Goal: Information Seeking & Learning: Learn about a topic

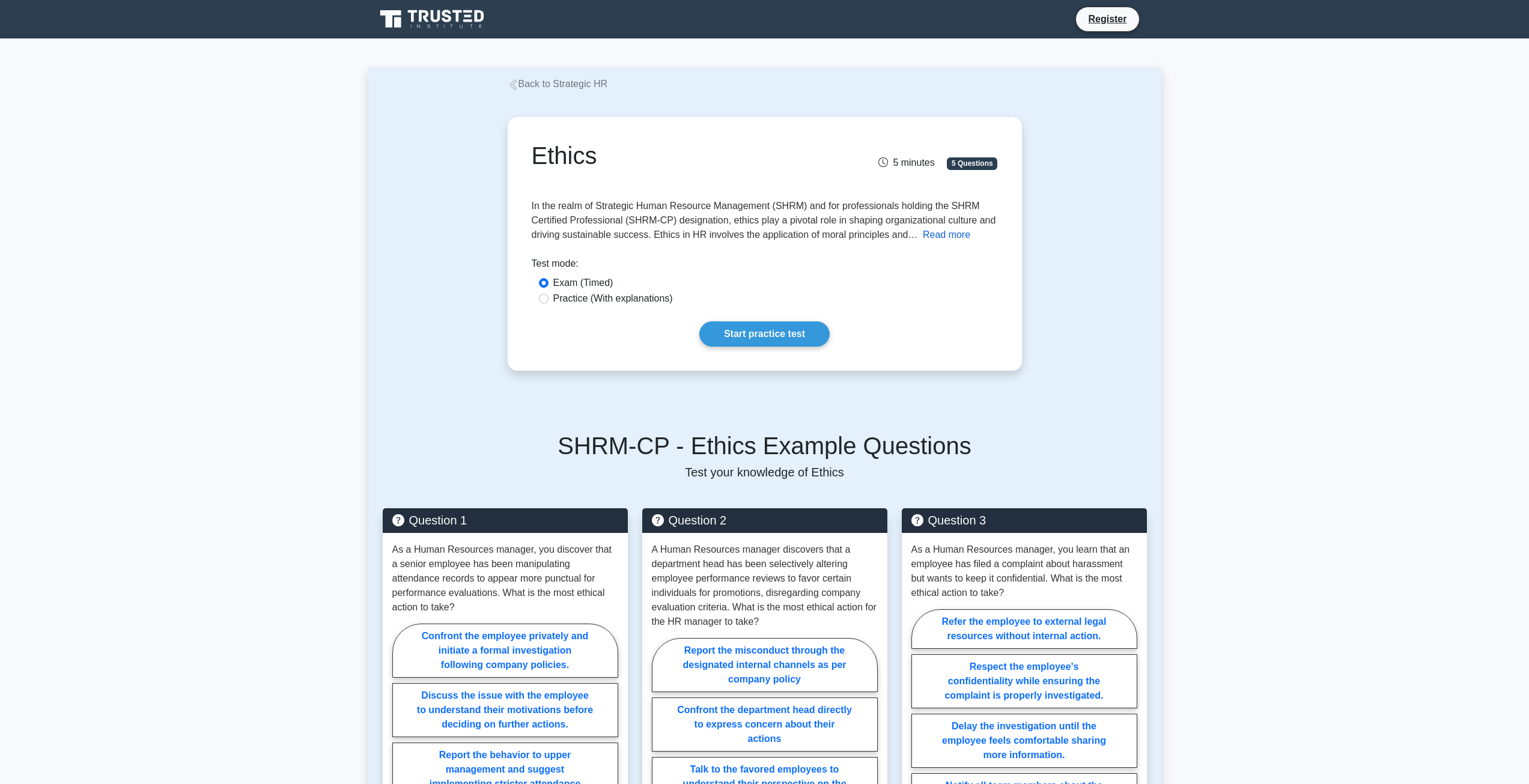
click at [950, 235] on button "Read more" at bounding box center [946, 235] width 48 height 14
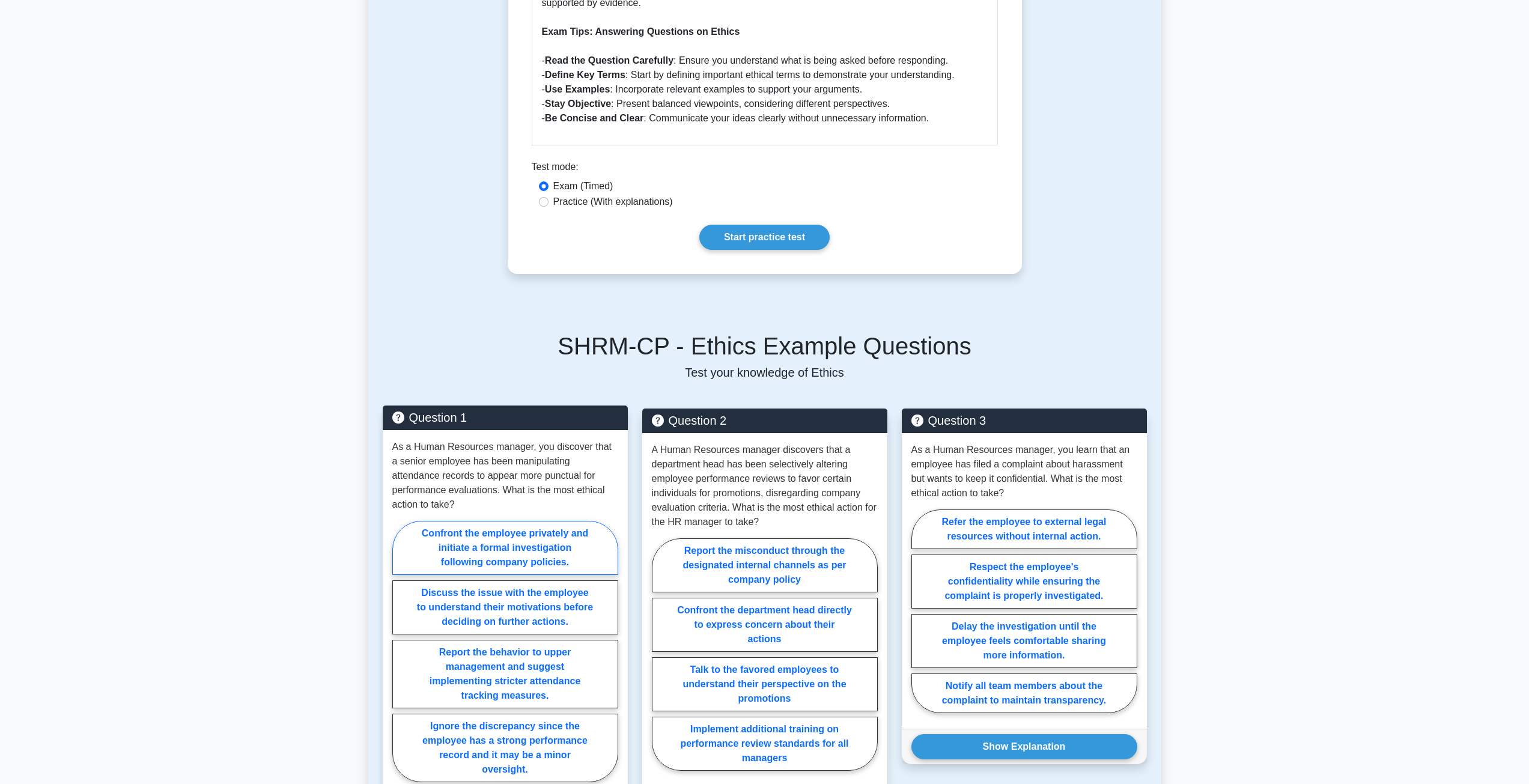
scroll to position [1141, 0]
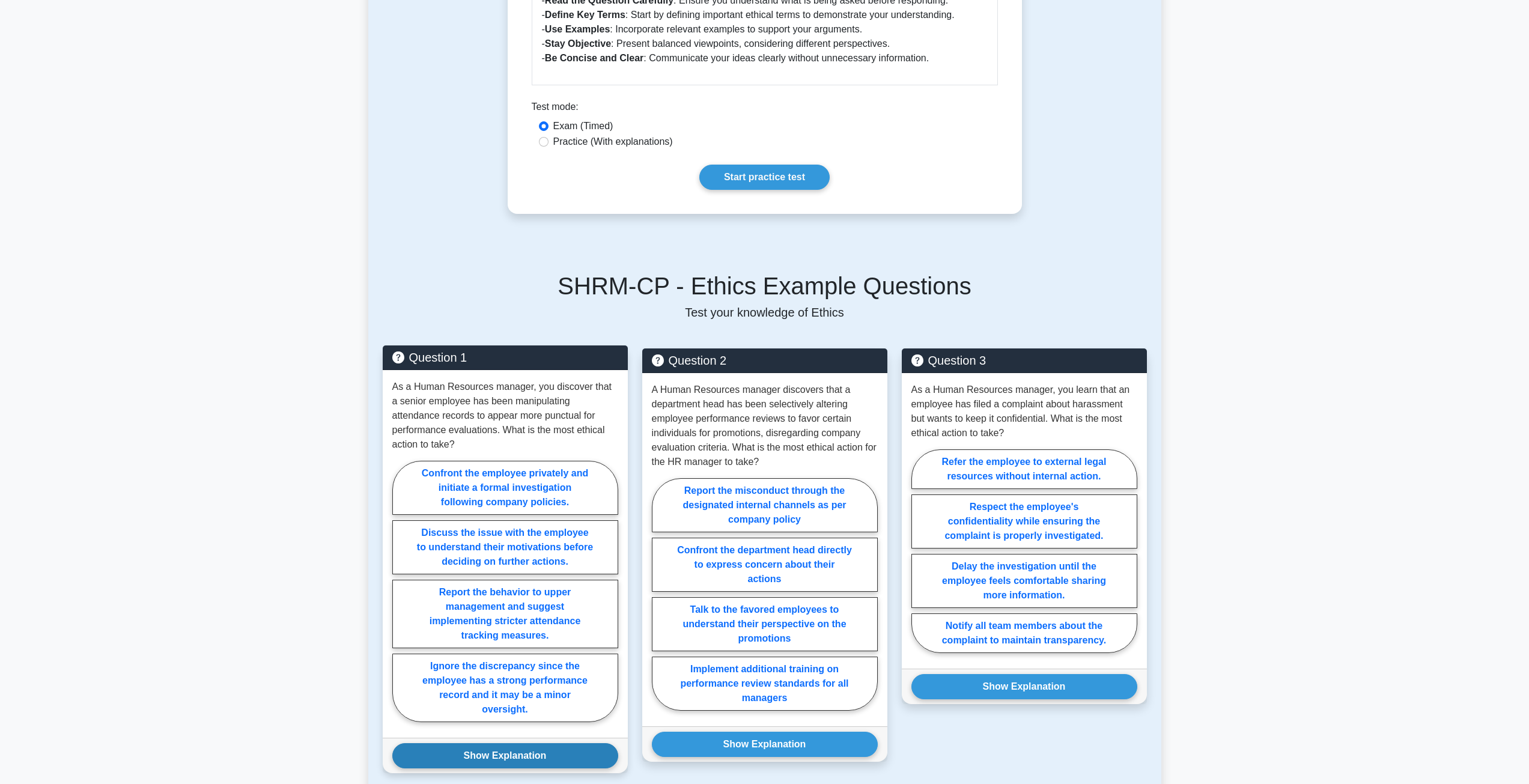
click at [555, 743] on button "Show Explanation" at bounding box center [505, 756] width 225 height 25
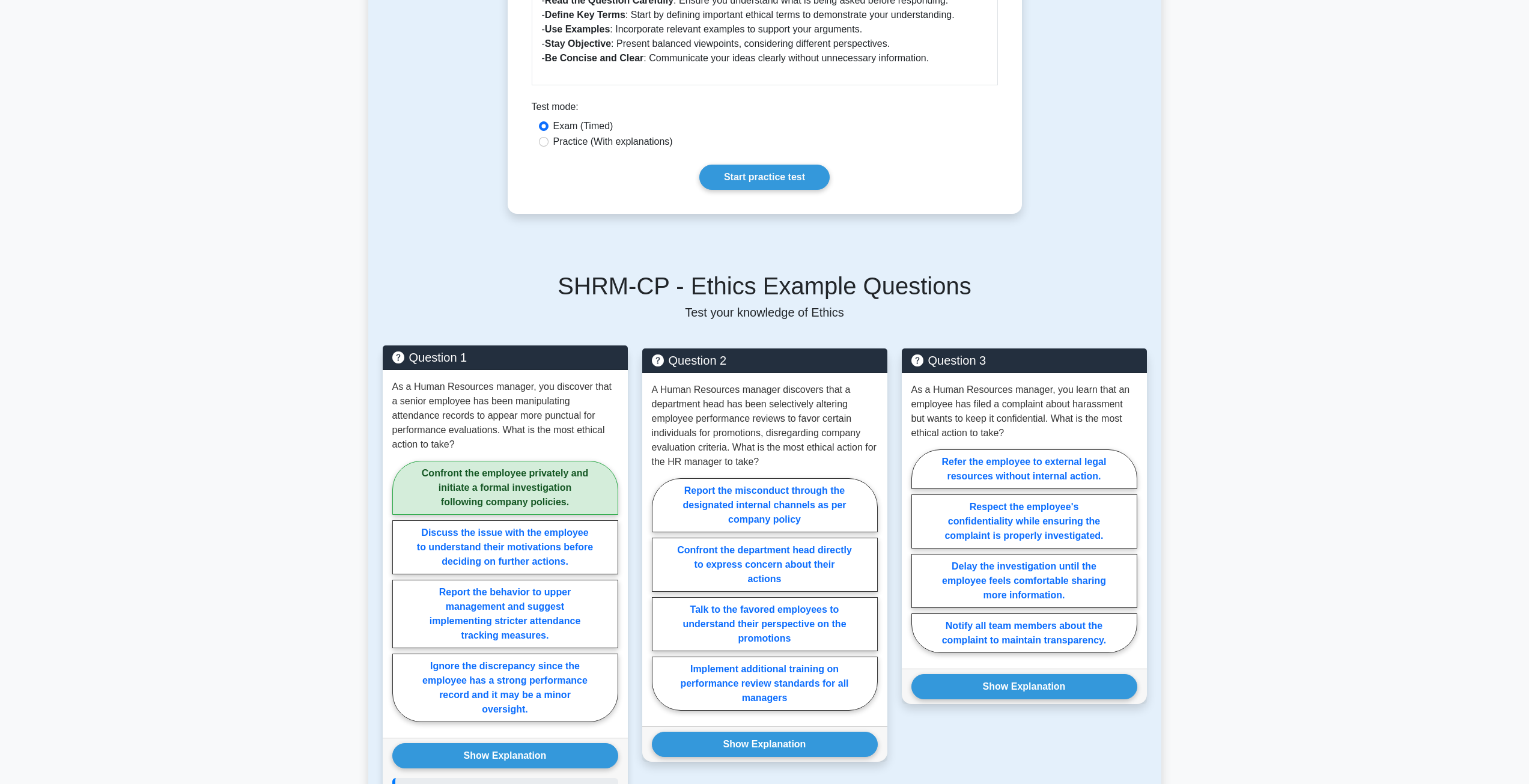
scroll to position [1442, 0]
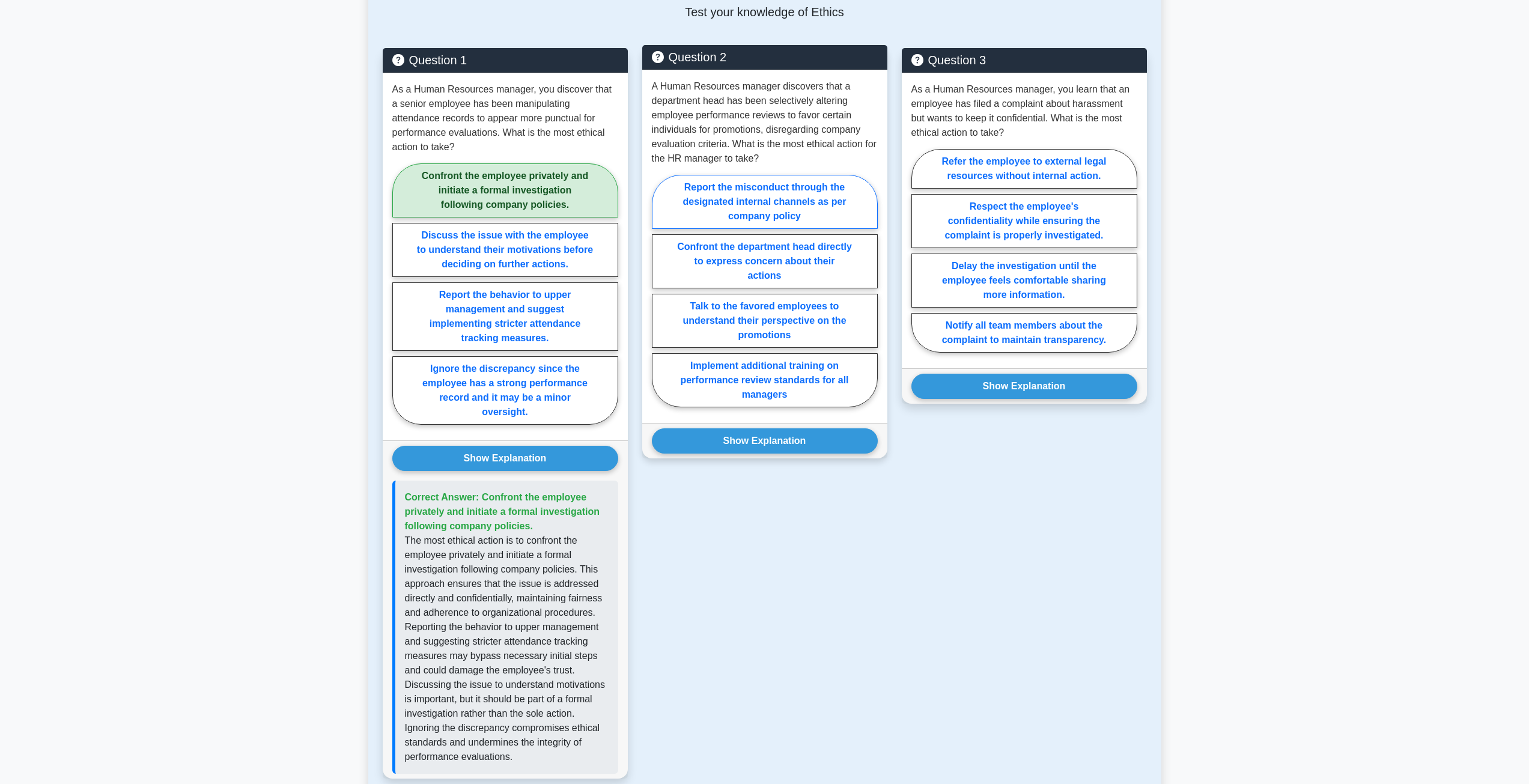
click at [755, 197] on label "Report the misconduct through the designated internal channels as per company p…" at bounding box center [765, 201] width 225 height 54
click at [660, 291] on input "Report the misconduct through the designated internal channels as per company p…" at bounding box center [656, 294] width 8 height 8
radio input "true"
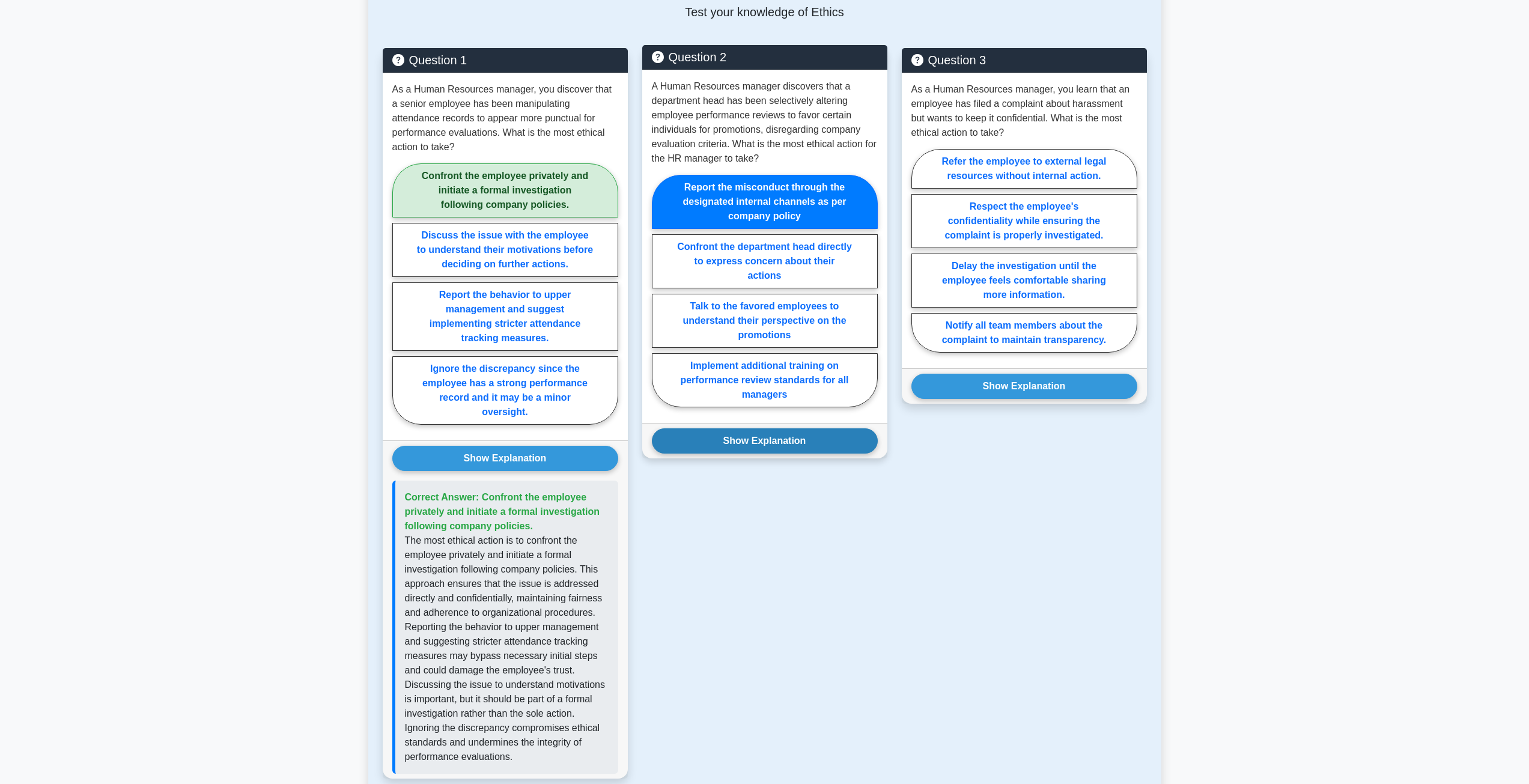
click at [832, 448] on button "Show Explanation" at bounding box center [765, 441] width 225 height 25
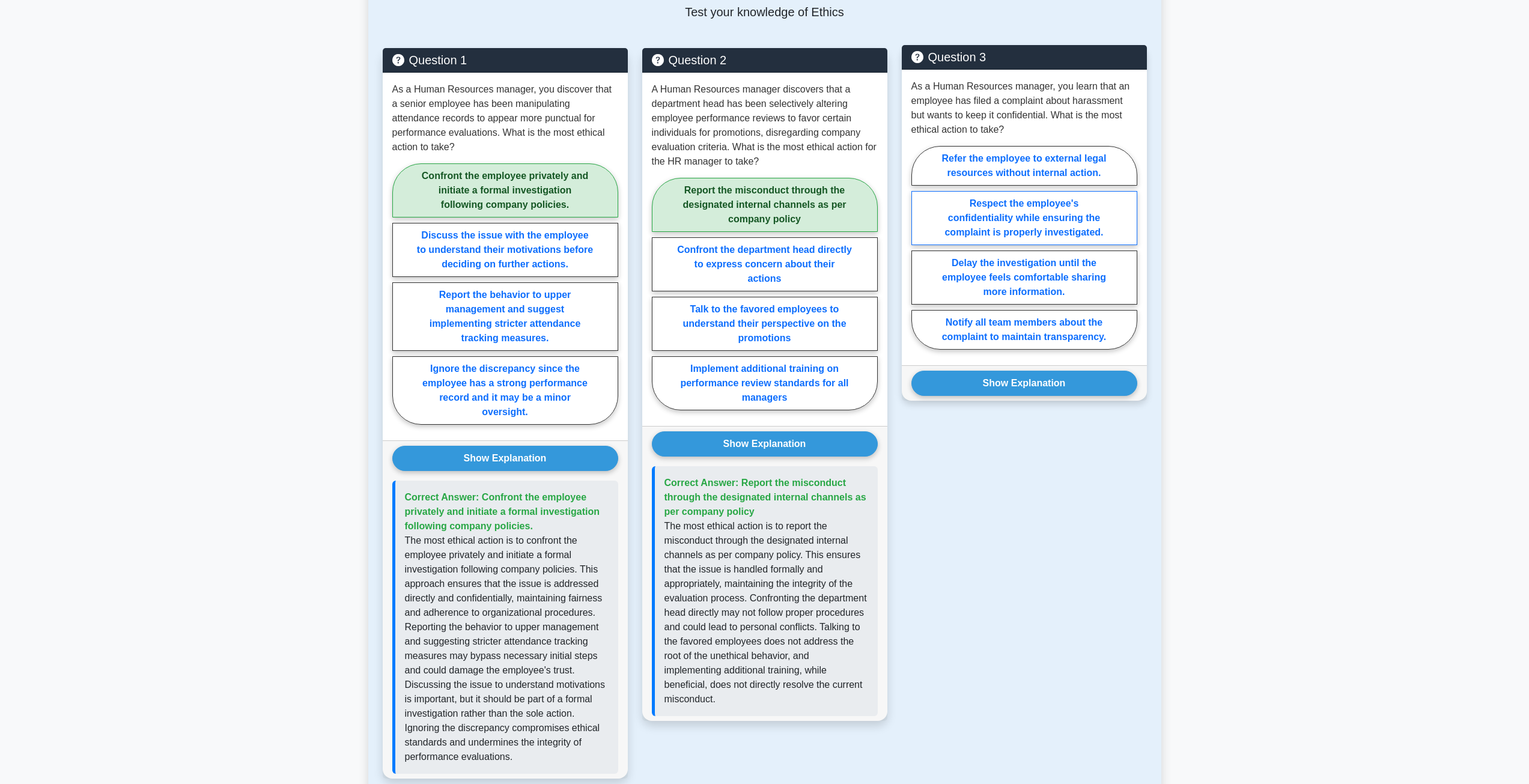
click at [1028, 228] on label "Respect the employee's confidentiality while ensuring the complaint is properly…" at bounding box center [1024, 218] width 225 height 54
click at [919, 247] on input "Respect the employee's confidentiality while ensuring the complaint is properly…" at bounding box center [914, 250] width 8 height 8
radio input "true"
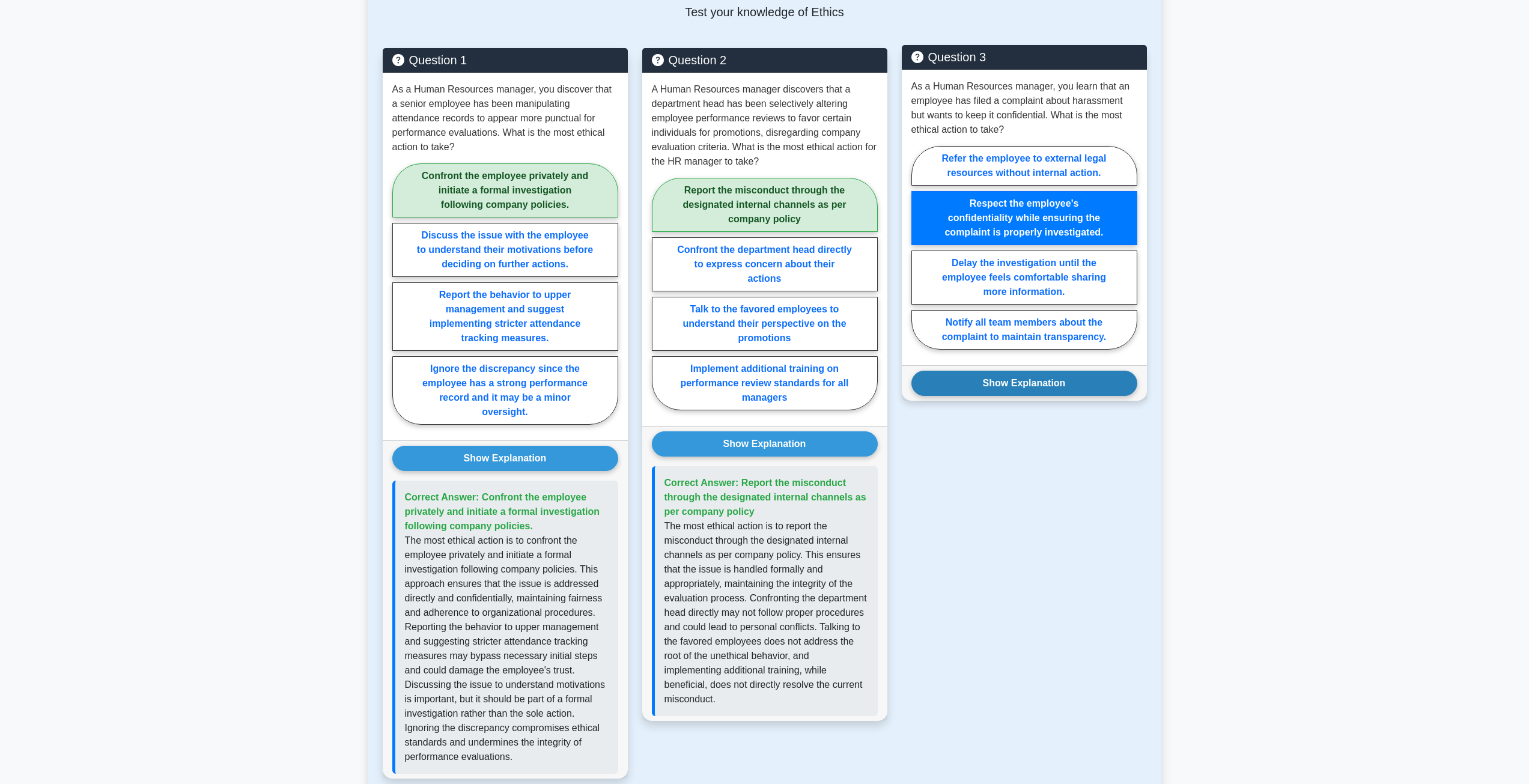
click at [1063, 386] on button "Show Explanation" at bounding box center [1024, 383] width 225 height 25
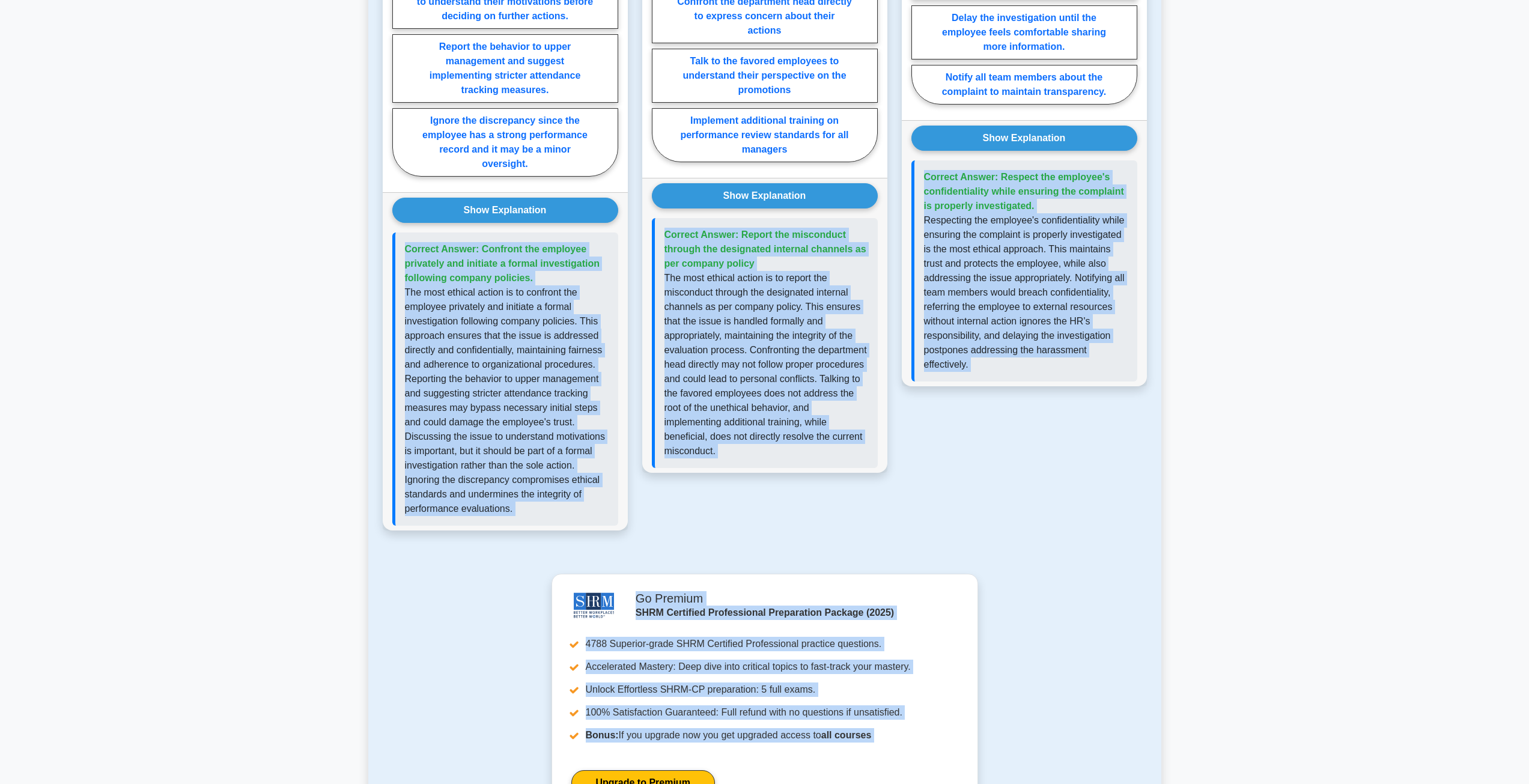
scroll to position [2017, 0]
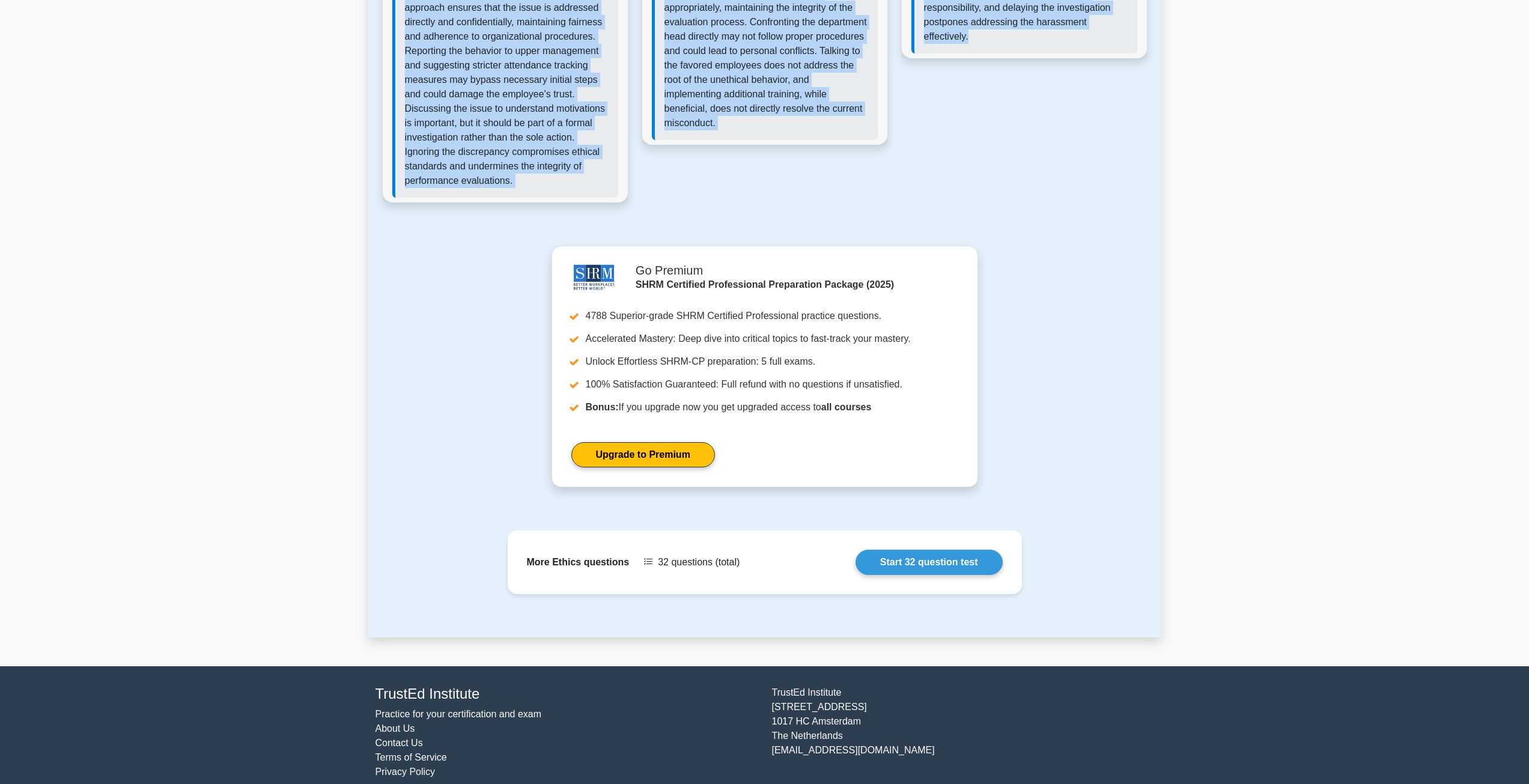
drag, startPoint x: 371, startPoint y: 114, endPoint x: 1116, endPoint y: 143, distance: 745.6
copy div "SHRM-CP - Ethics Example Questions Test your knowledge of Ethics Question 1 As …"
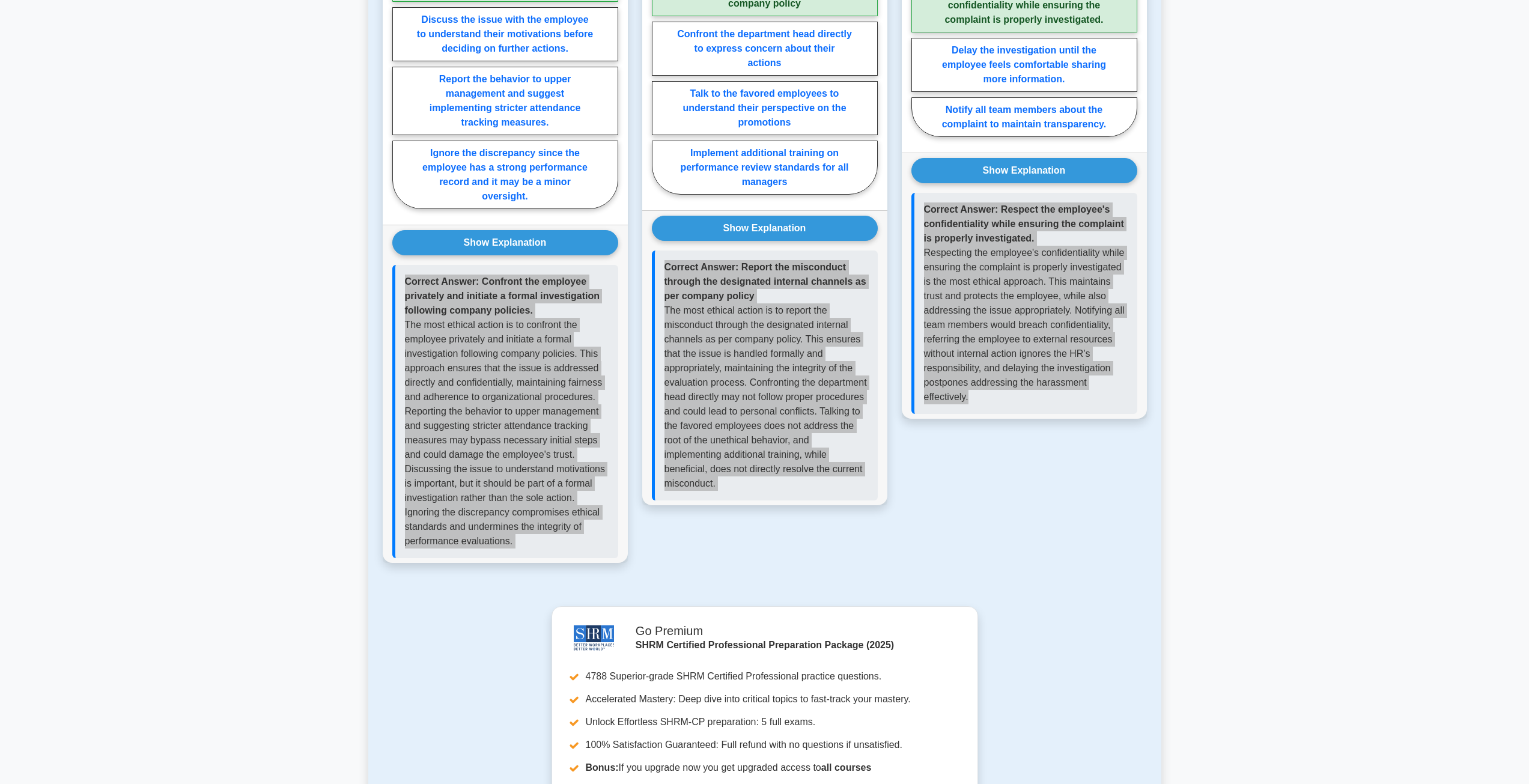
scroll to position [1597, 0]
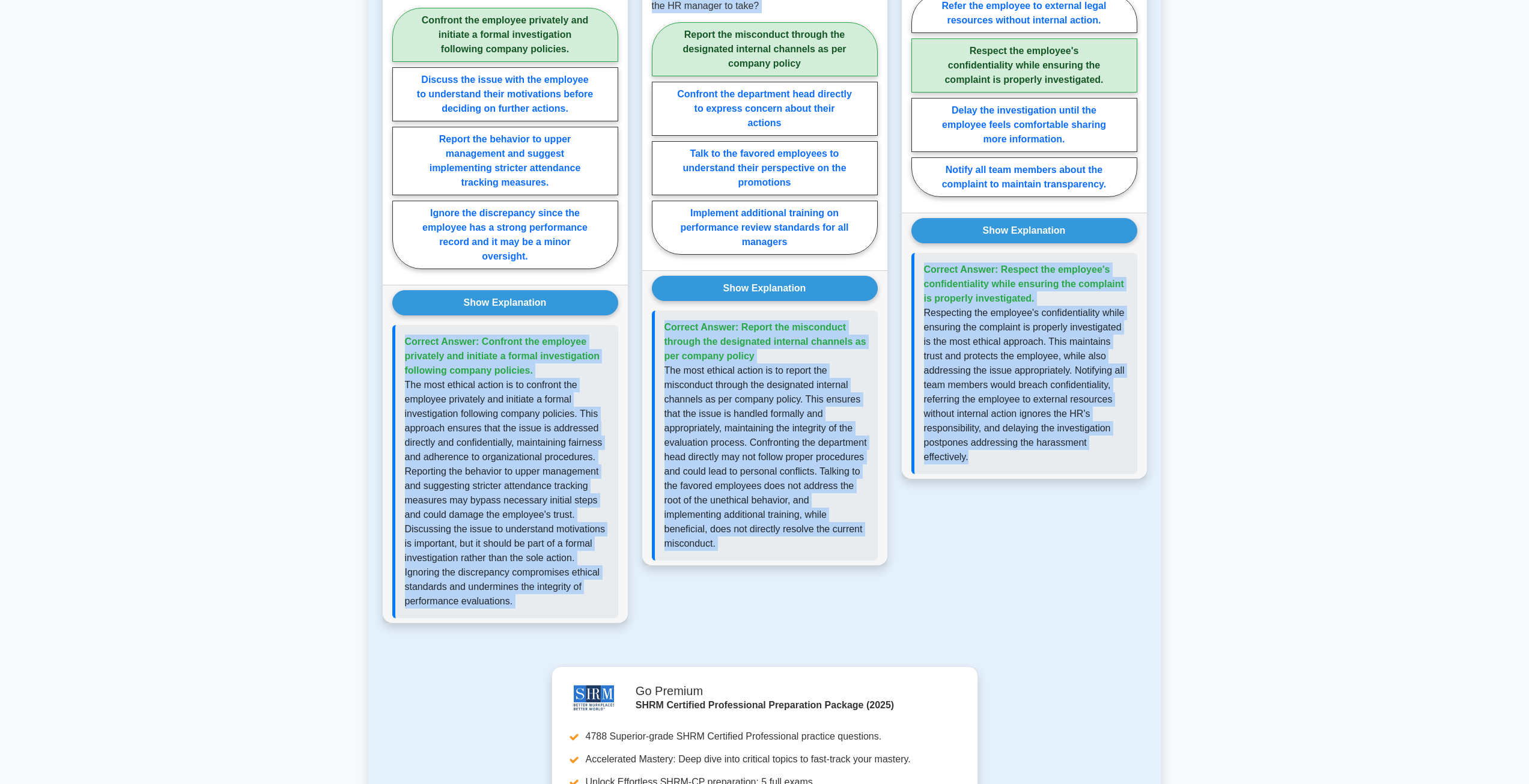
drag, startPoint x: 1371, startPoint y: 360, endPoint x: 1360, endPoint y: 372, distance: 16.3
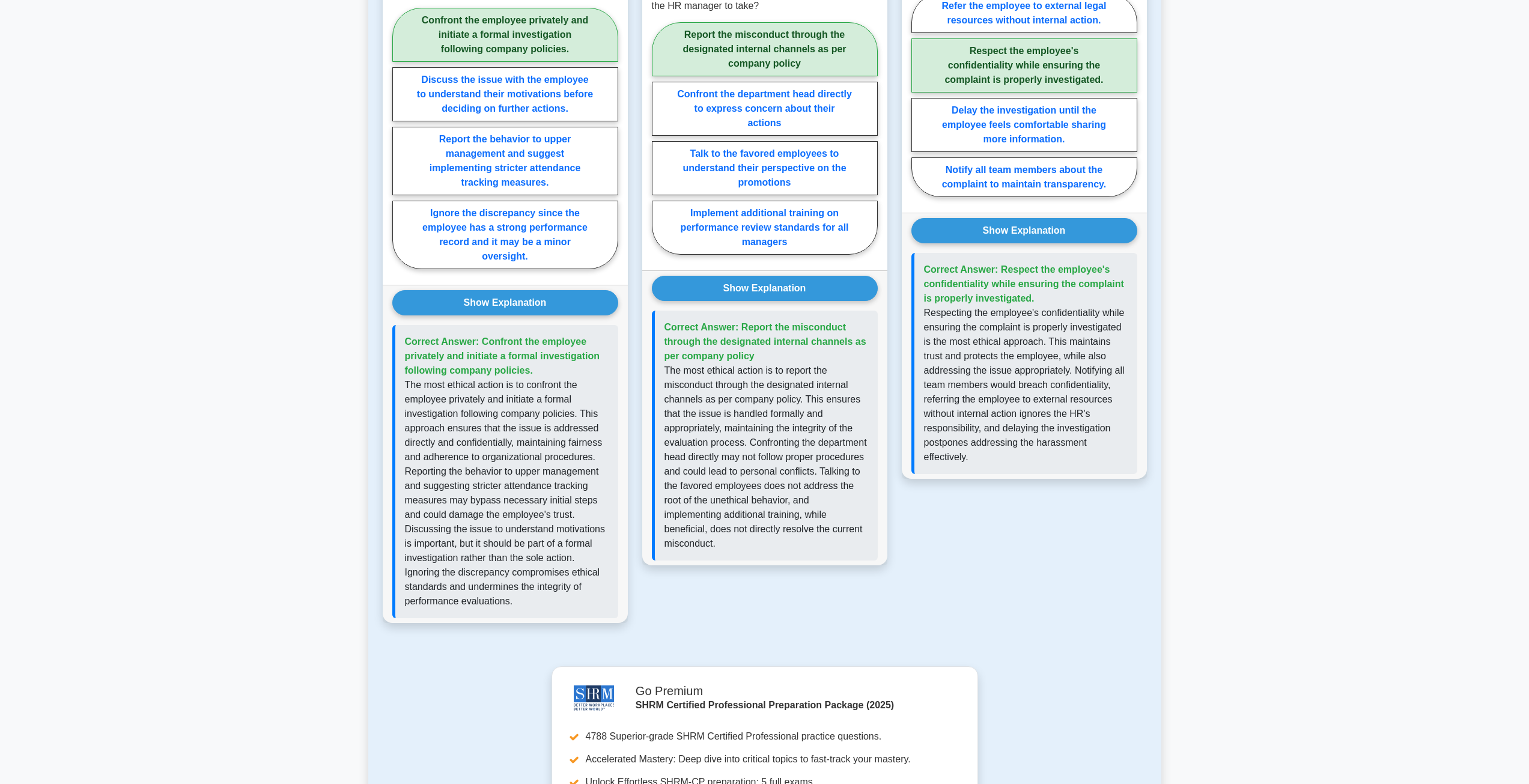
scroll to position [2017, 0]
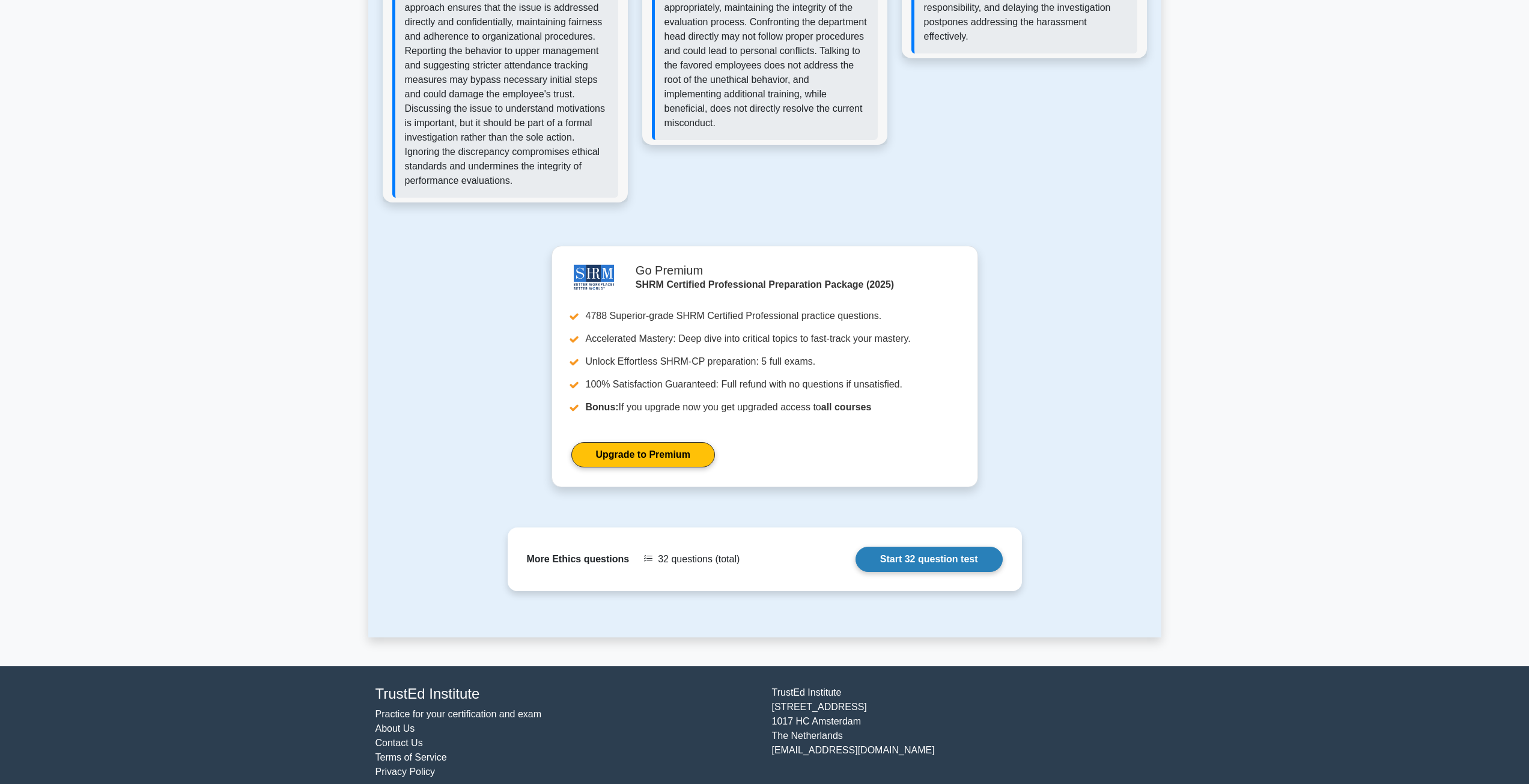
click at [968, 547] on link "Start 32 question test" at bounding box center [929, 559] width 147 height 25
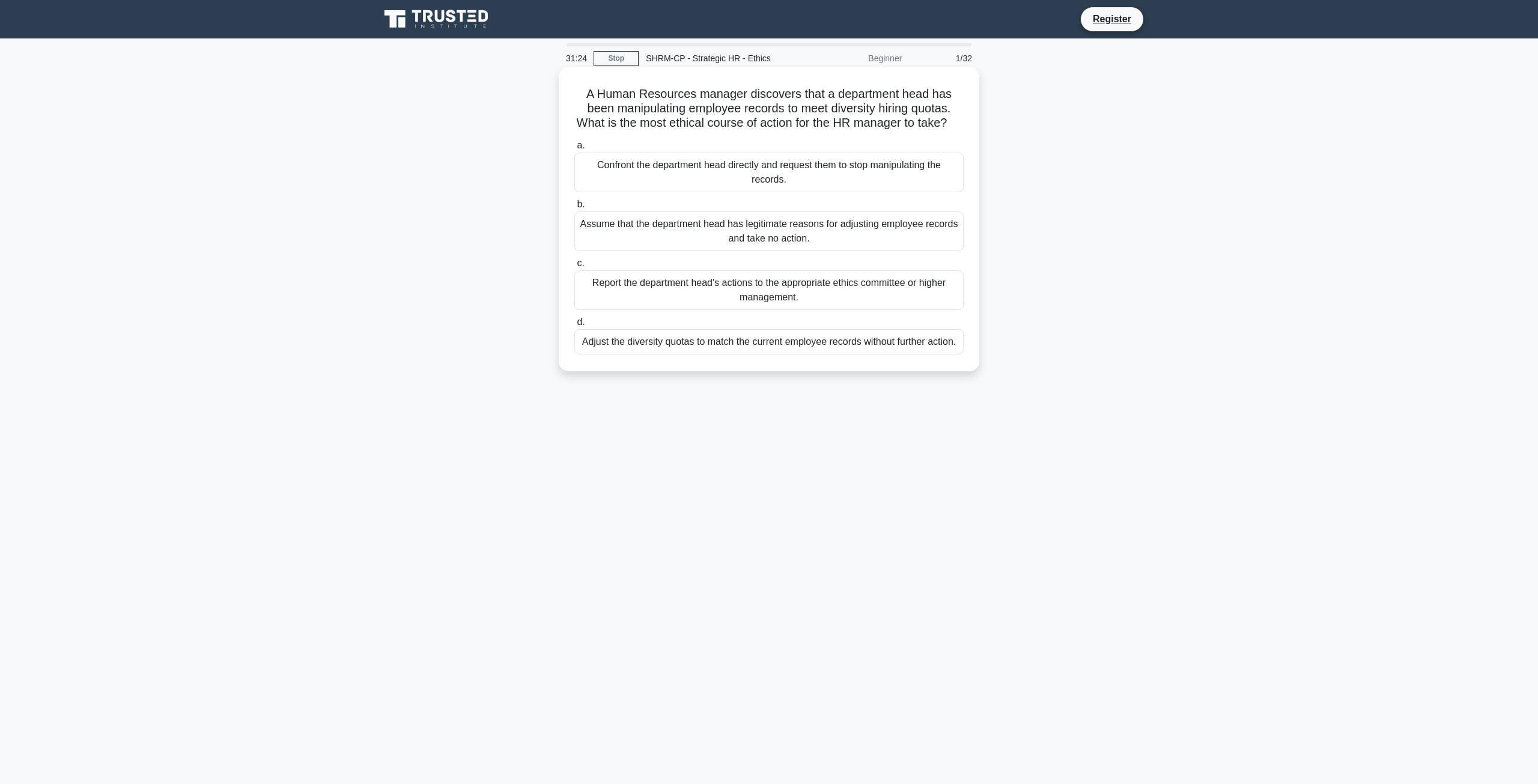
click at [925, 310] on div "Report the department head's actions to the appropriate ethics committee or hig…" at bounding box center [769, 290] width 389 height 39
click at [574, 267] on input "c. Report the department head's actions to the appropriate ethics committee or …" at bounding box center [574, 263] width 0 height 8
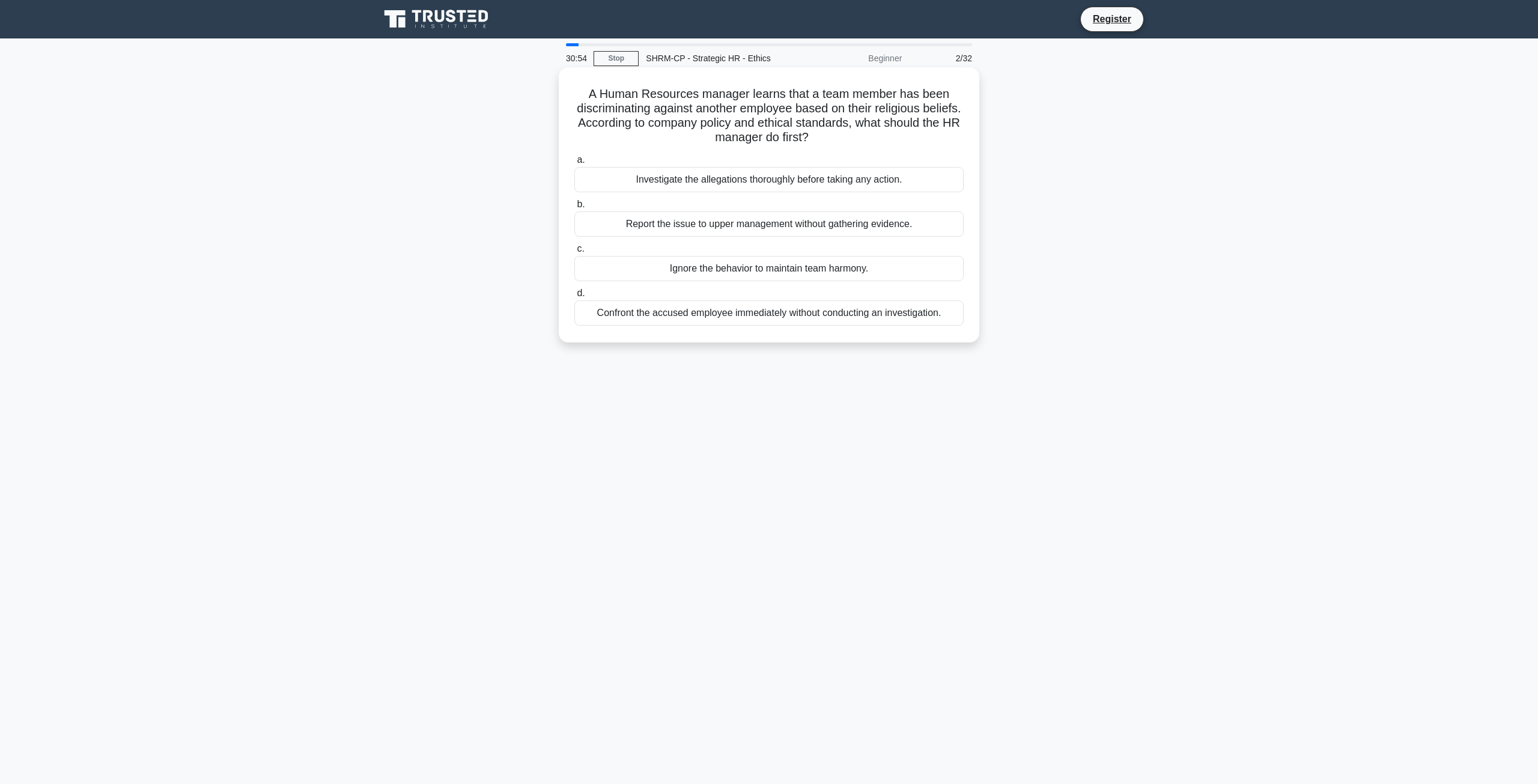
click at [783, 180] on div "Investigate the allegations thoroughly before taking any action." at bounding box center [769, 180] width 389 height 25
click at [574, 164] on input "a. Investigate the allegations thoroughly before taking any action." at bounding box center [574, 159] width 0 height 8
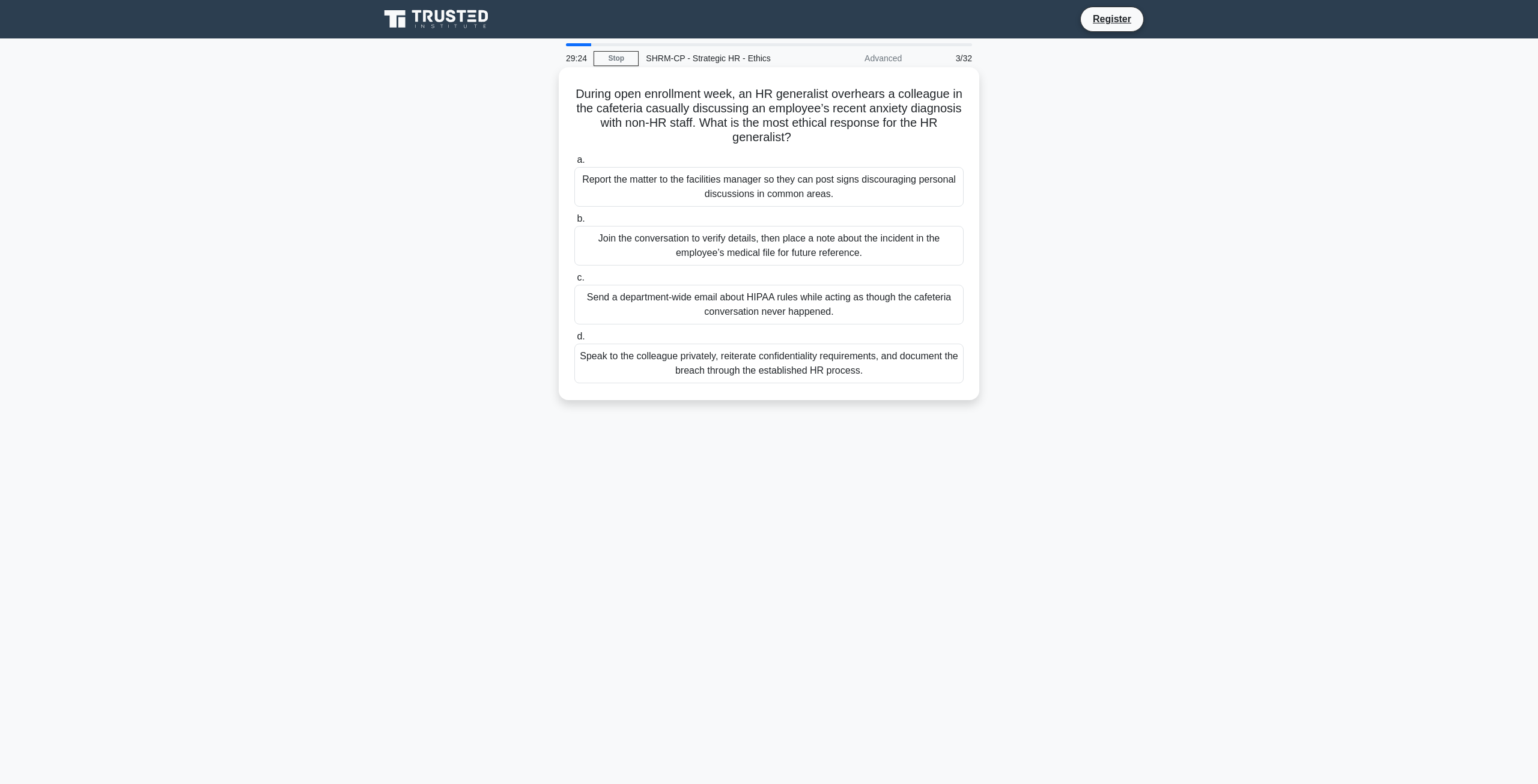
click at [863, 372] on div "Speak to the colleague privately, reiterate confidentiality requirements, and d…" at bounding box center [769, 362] width 389 height 39
click at [574, 341] on input "d. Speak to the colleague privately, reiterate confidentiality requirements, an…" at bounding box center [574, 336] width 0 height 8
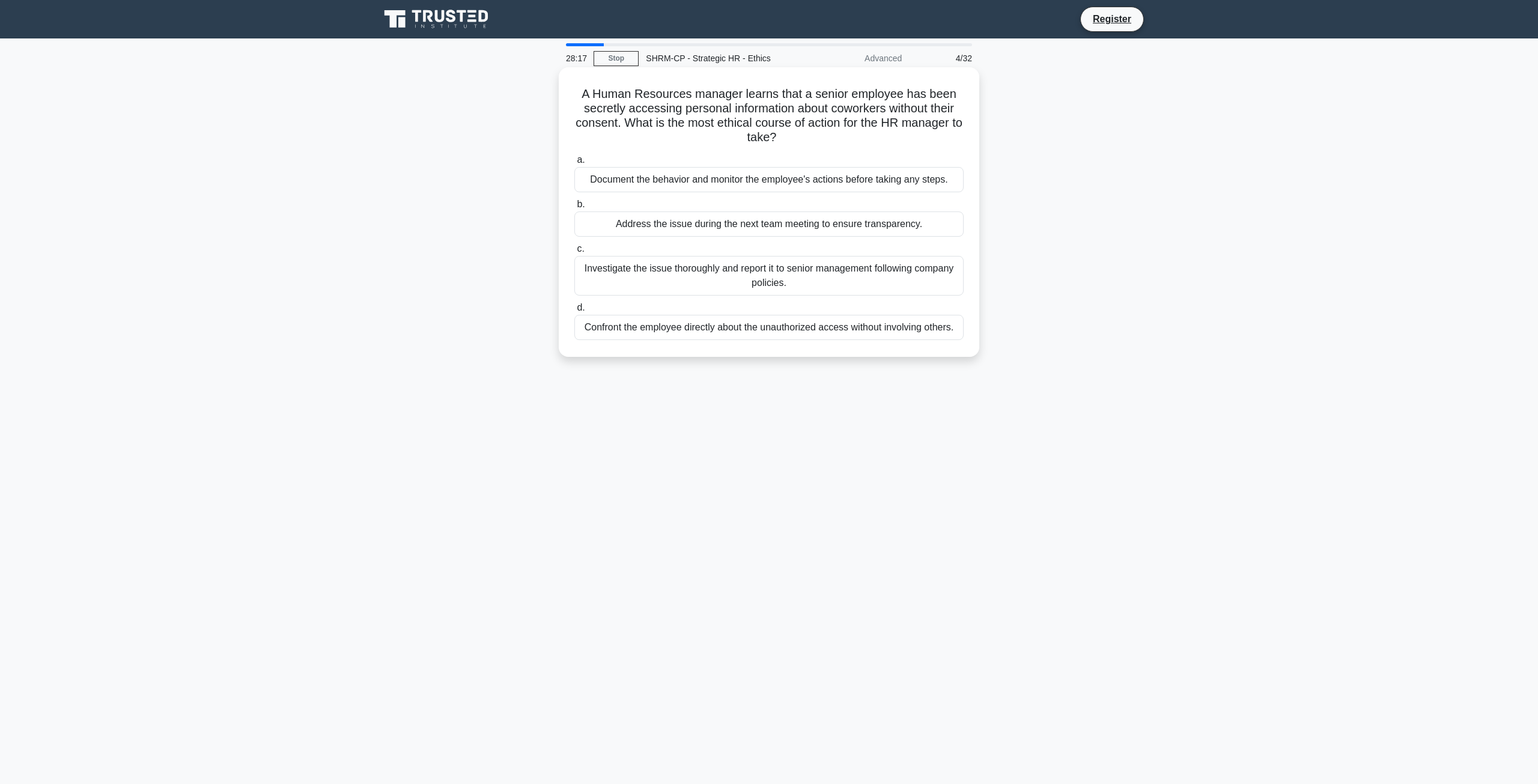
click at [687, 283] on div "Investigate the issue thoroughly and report it to senior management following c…" at bounding box center [769, 275] width 389 height 39
click at [574, 253] on input "c. Investigate the issue thoroughly and report it to senior management followin…" at bounding box center [574, 249] width 0 height 8
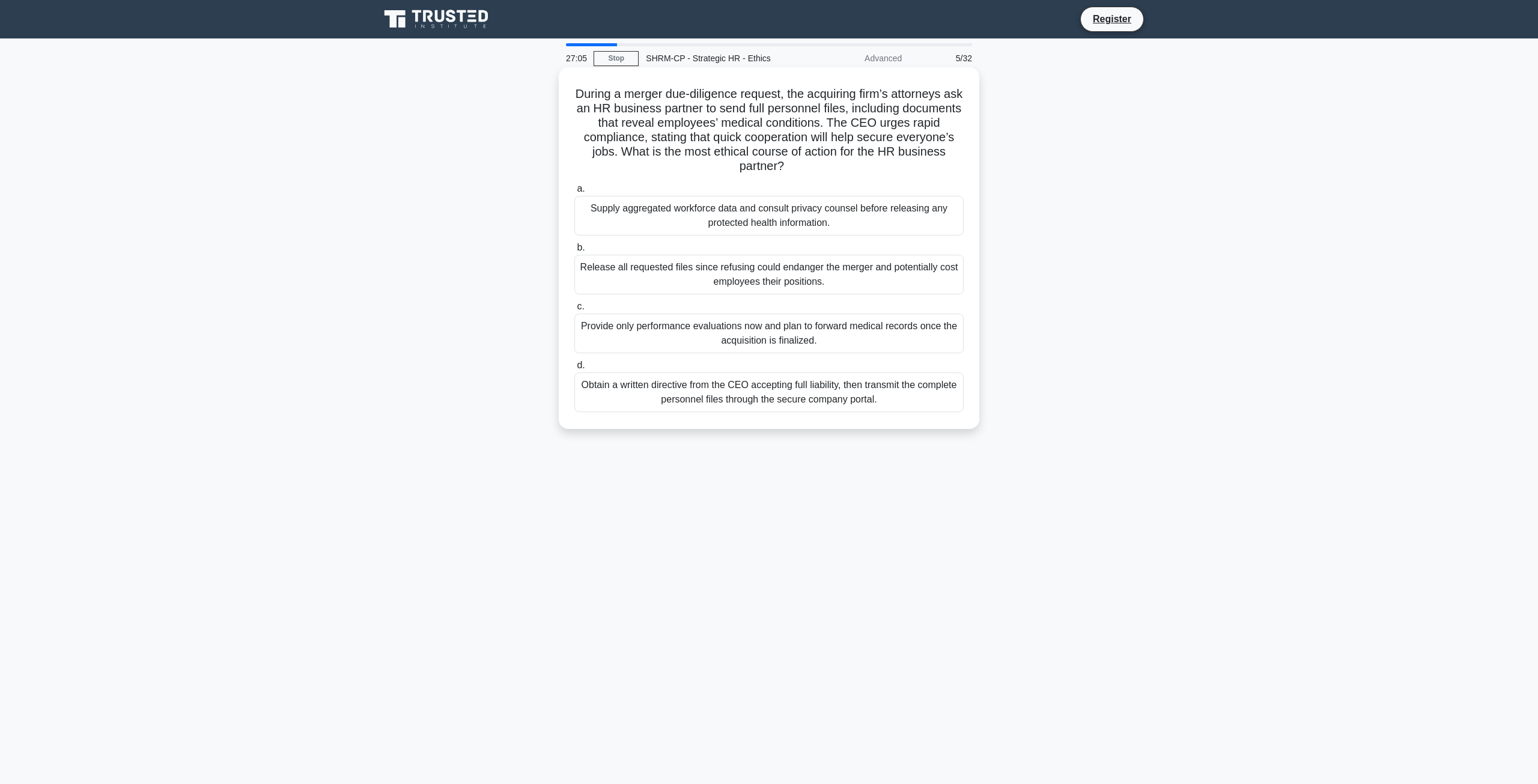
click at [668, 226] on div "Supply aggregated workforce data and consult privacy counsel before releasing a…" at bounding box center [769, 215] width 389 height 39
click at [574, 193] on input "a. Supply aggregated workforce data and consult privacy counsel before releasin…" at bounding box center [574, 189] width 0 height 8
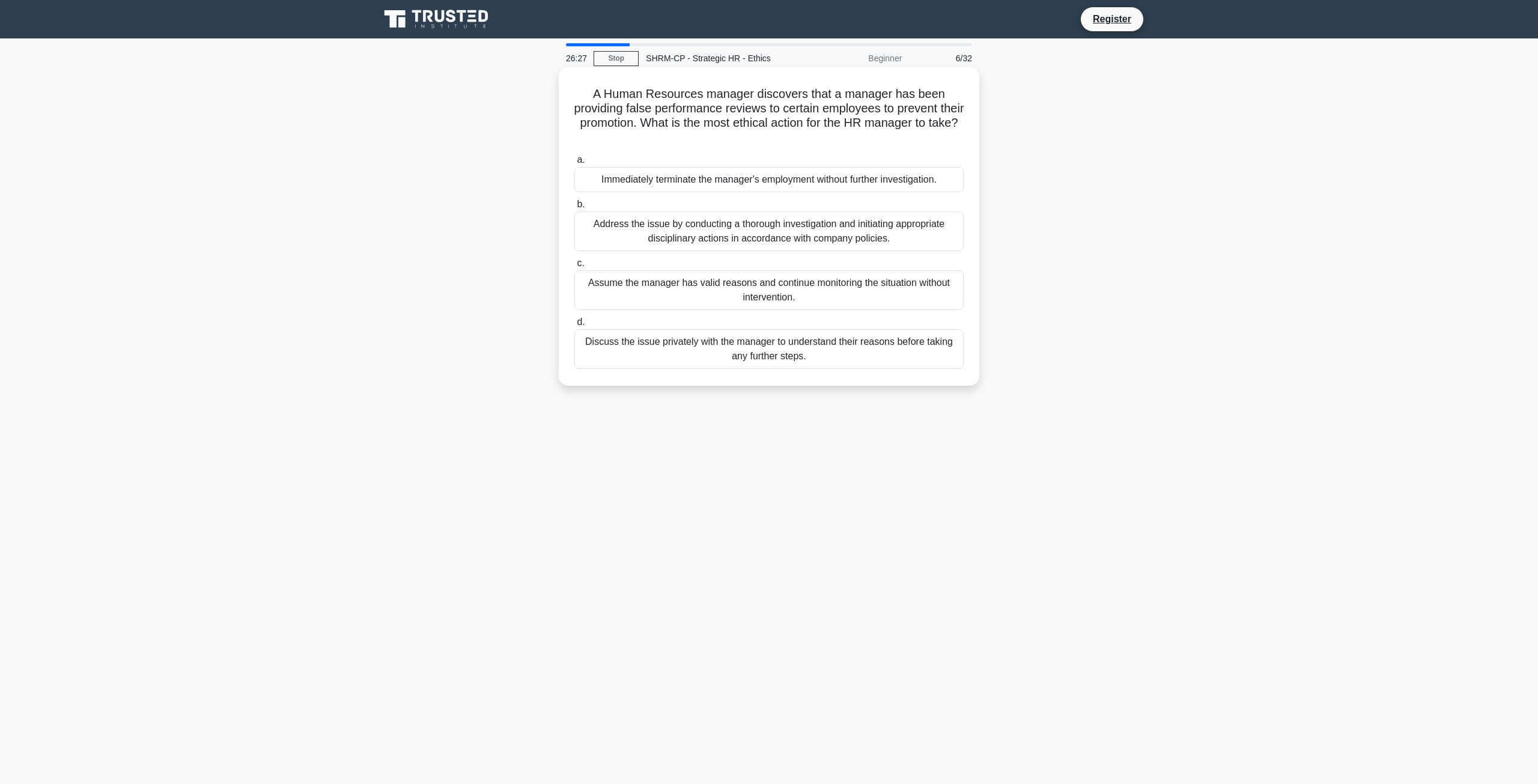
click at [666, 240] on div "Address the issue by conducting a thorough investigation and initiating appropr…" at bounding box center [769, 230] width 389 height 39
click at [574, 209] on input "b. Address the issue by conducting a thorough investigation and initiating appr…" at bounding box center [574, 204] width 0 height 8
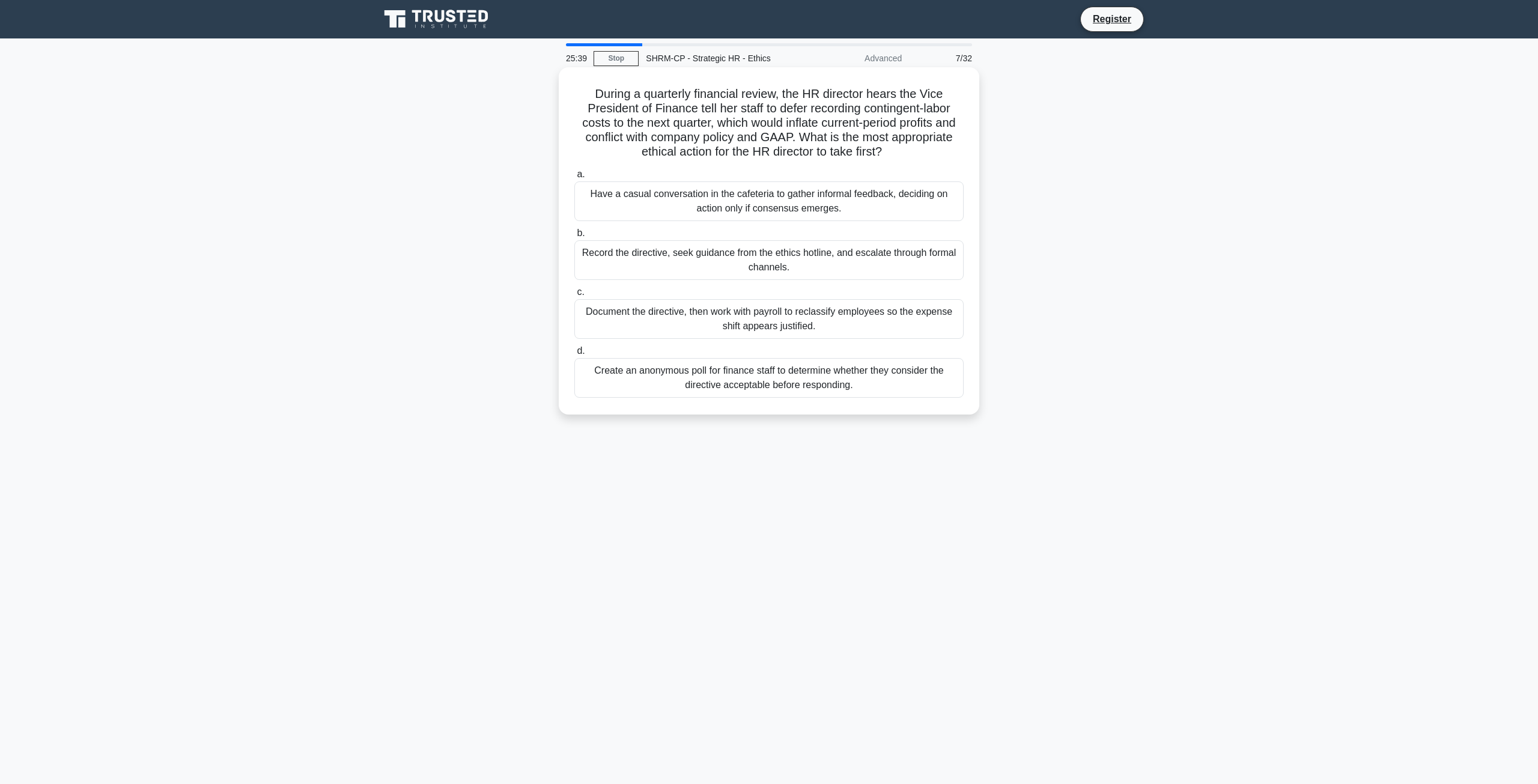
click at [889, 329] on div "Document the directive, then work with payroll to reclassify employees so the e…" at bounding box center [769, 318] width 389 height 39
click at [574, 296] on input "c. Document the directive, then work with payroll to reclassify employees so th…" at bounding box center [574, 291] width 0 height 8
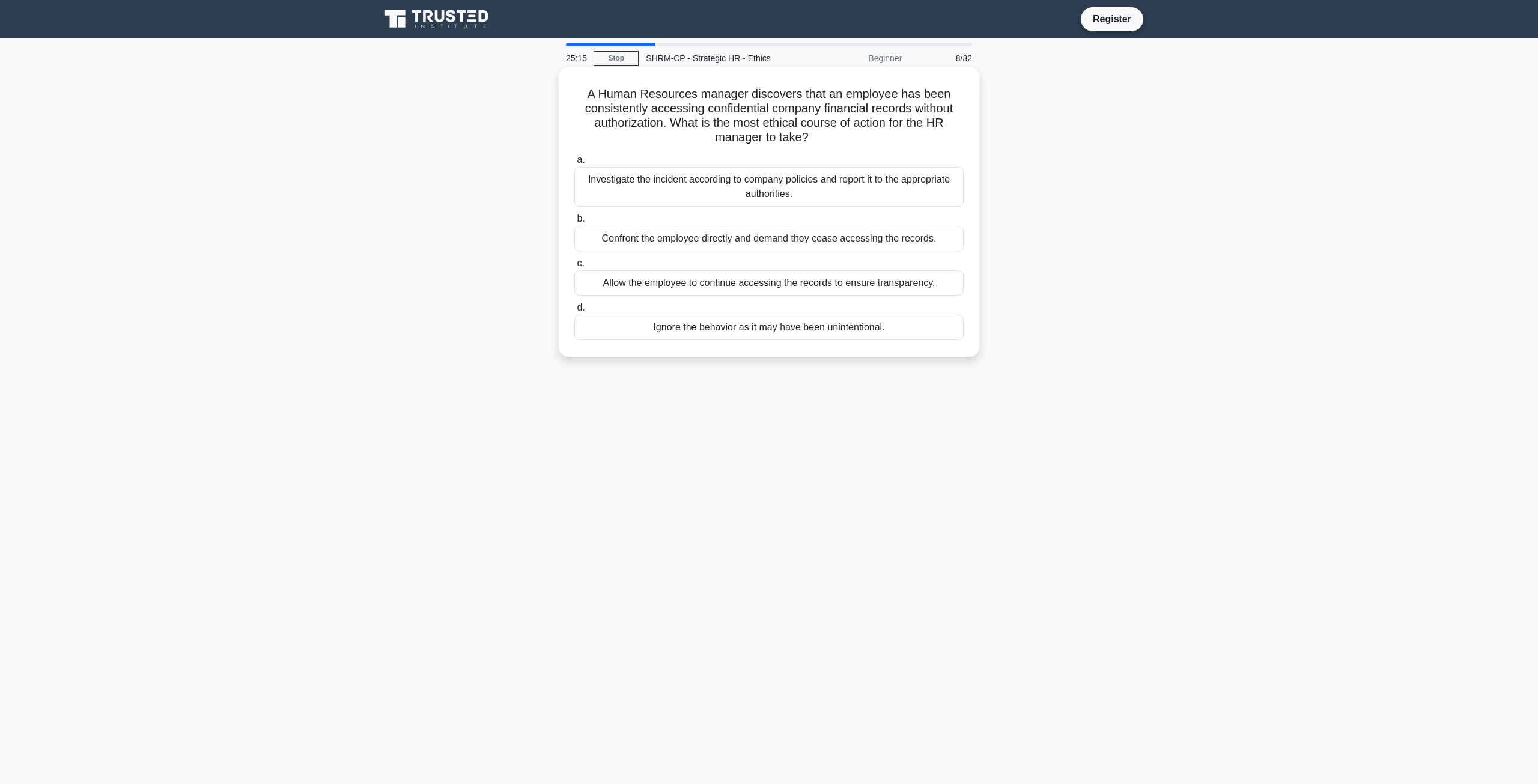
click at [693, 194] on div "Investigate the incident according to company policies and report it to the app…" at bounding box center [769, 186] width 389 height 39
click at [574, 164] on input "a. Investigate the incident according to company policies and report it to the …" at bounding box center [574, 159] width 0 height 8
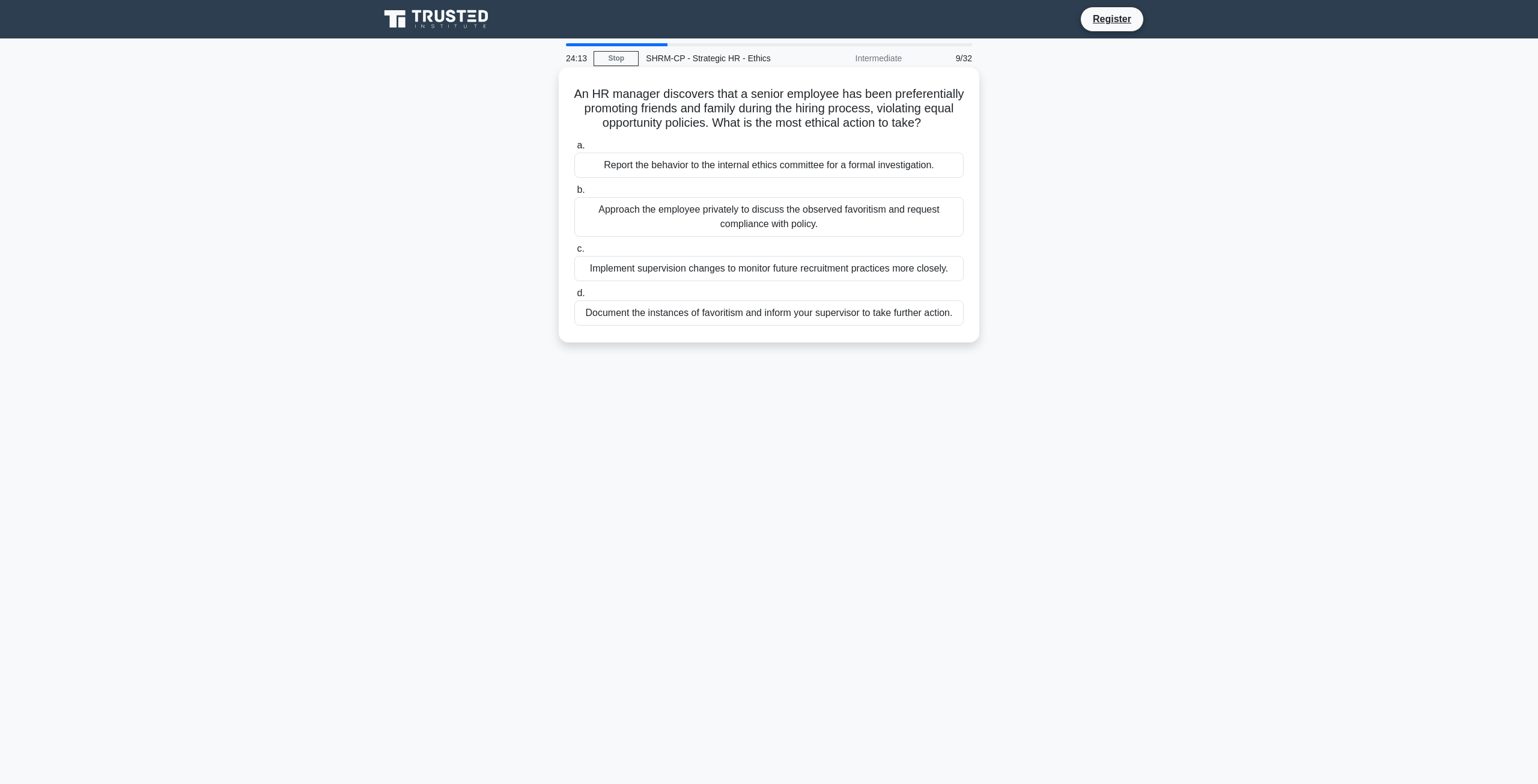
click at [692, 178] on div "Report the behavior to the internal ethics committee for a formal investigation." at bounding box center [769, 165] width 389 height 25
click at [574, 149] on input "a. Report the behavior to the internal ethics committee for a formal investigat…" at bounding box center [574, 145] width 0 height 8
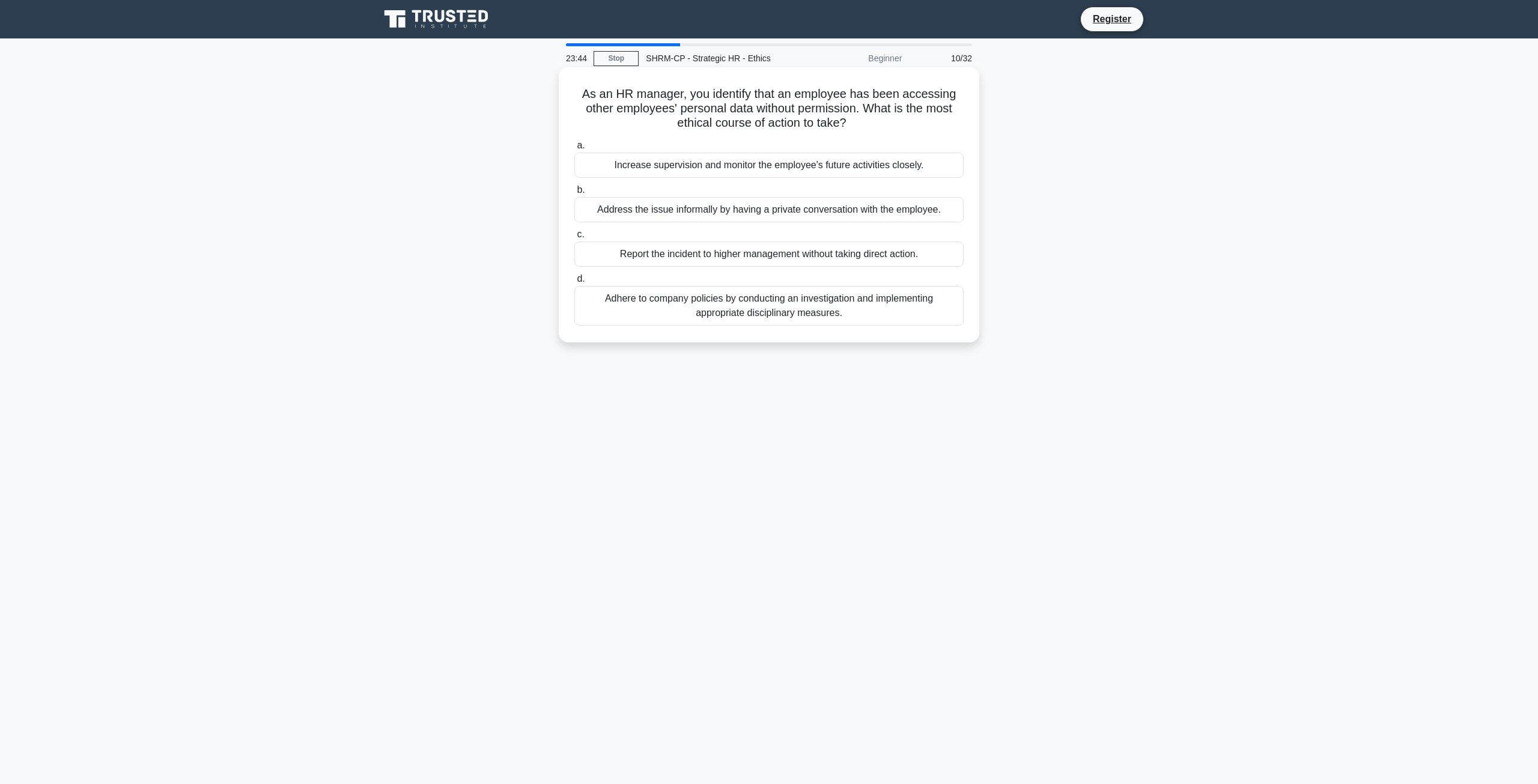
click at [819, 311] on div "Adhere to company policies by conducting an investigation and implementing appr…" at bounding box center [769, 305] width 389 height 39
click at [574, 283] on input "d. Adhere to company policies by conducting an investigation and implementing a…" at bounding box center [574, 278] width 0 height 8
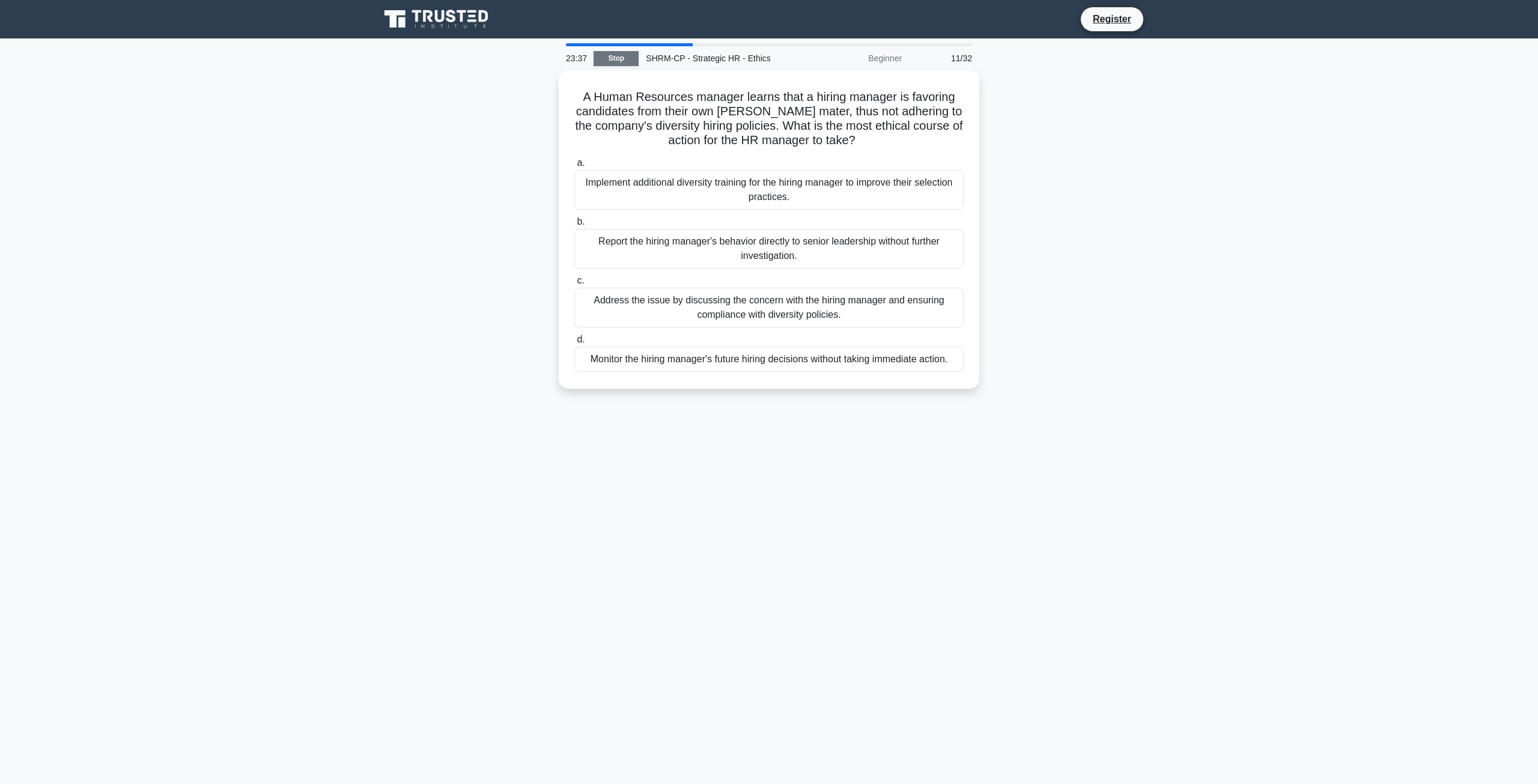
click at [614, 58] on link "Stop" at bounding box center [616, 58] width 45 height 15
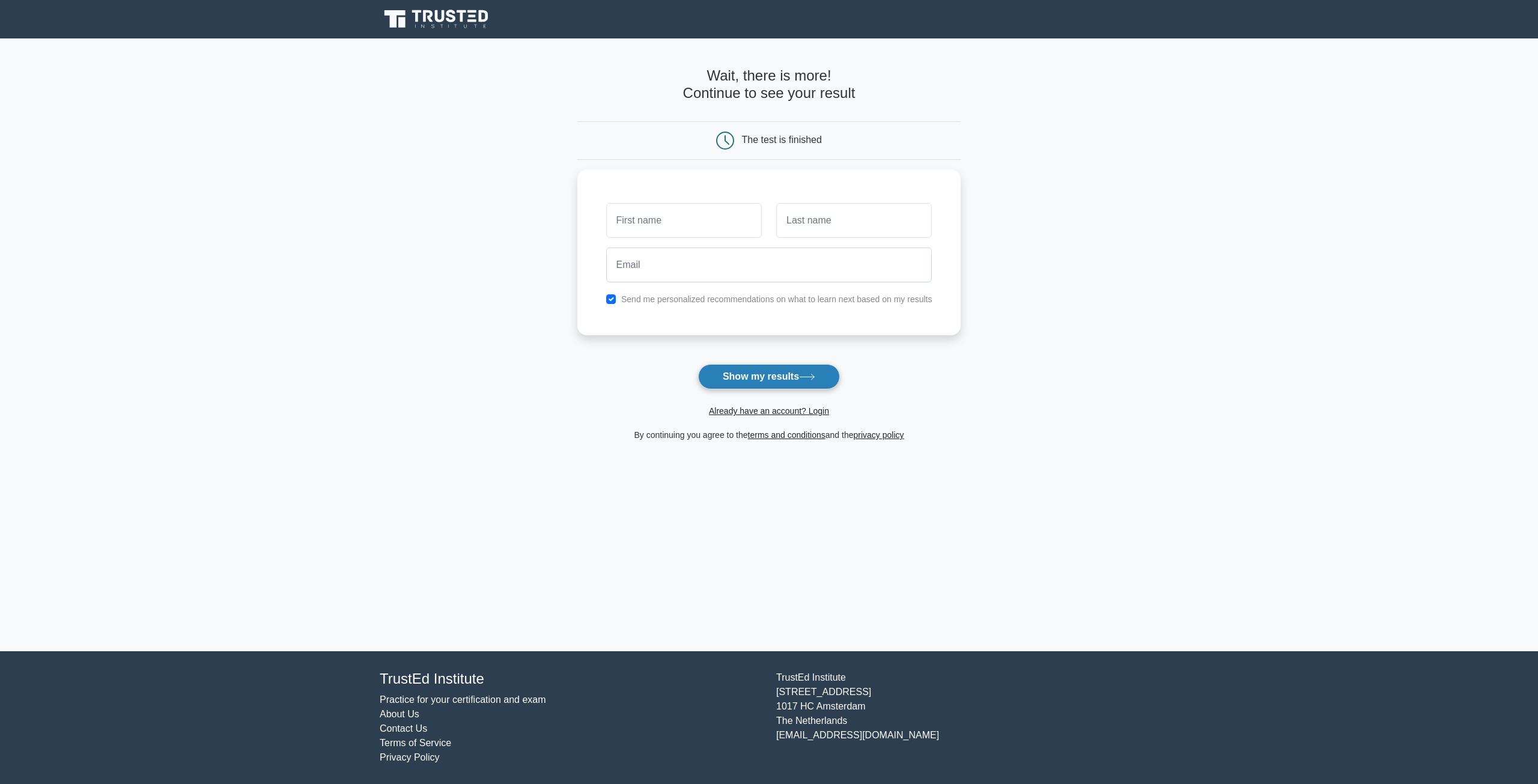
click at [806, 385] on button "Show my results" at bounding box center [769, 377] width 142 height 25
click at [669, 241] on div at bounding box center [769, 261] width 341 height 44
click at [694, 215] on input "text" at bounding box center [684, 218] width 155 height 35
type input "Apaporn"
click at [813, 228] on input "text" at bounding box center [853, 218] width 155 height 35
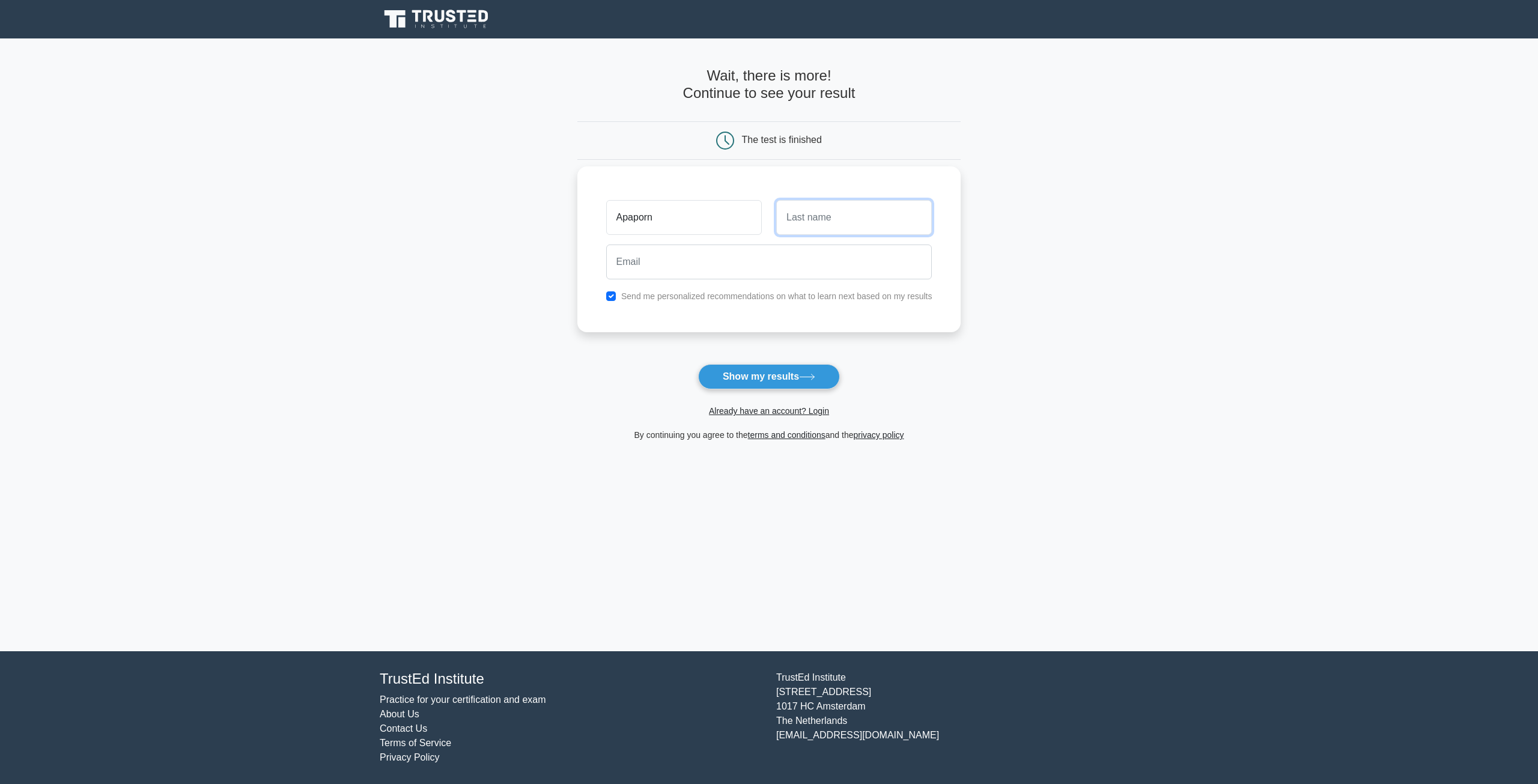
type input "Clotfelter"
click at [716, 265] on input "email" at bounding box center [769, 262] width 326 height 35
type input "apaporn.clotfelter@gmail.com"
click at [746, 377] on button "Show my results" at bounding box center [769, 377] width 142 height 25
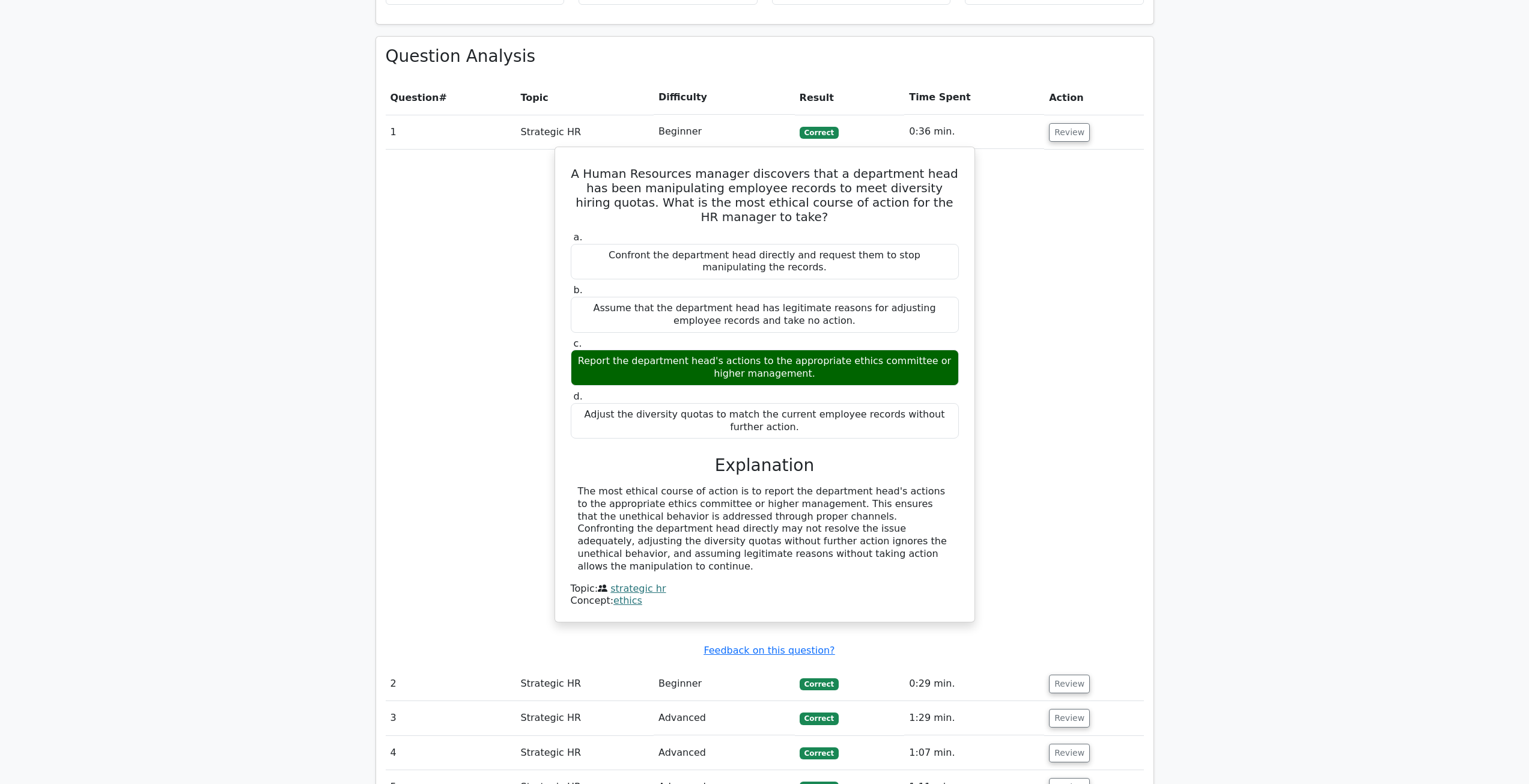
scroll to position [1021, 0]
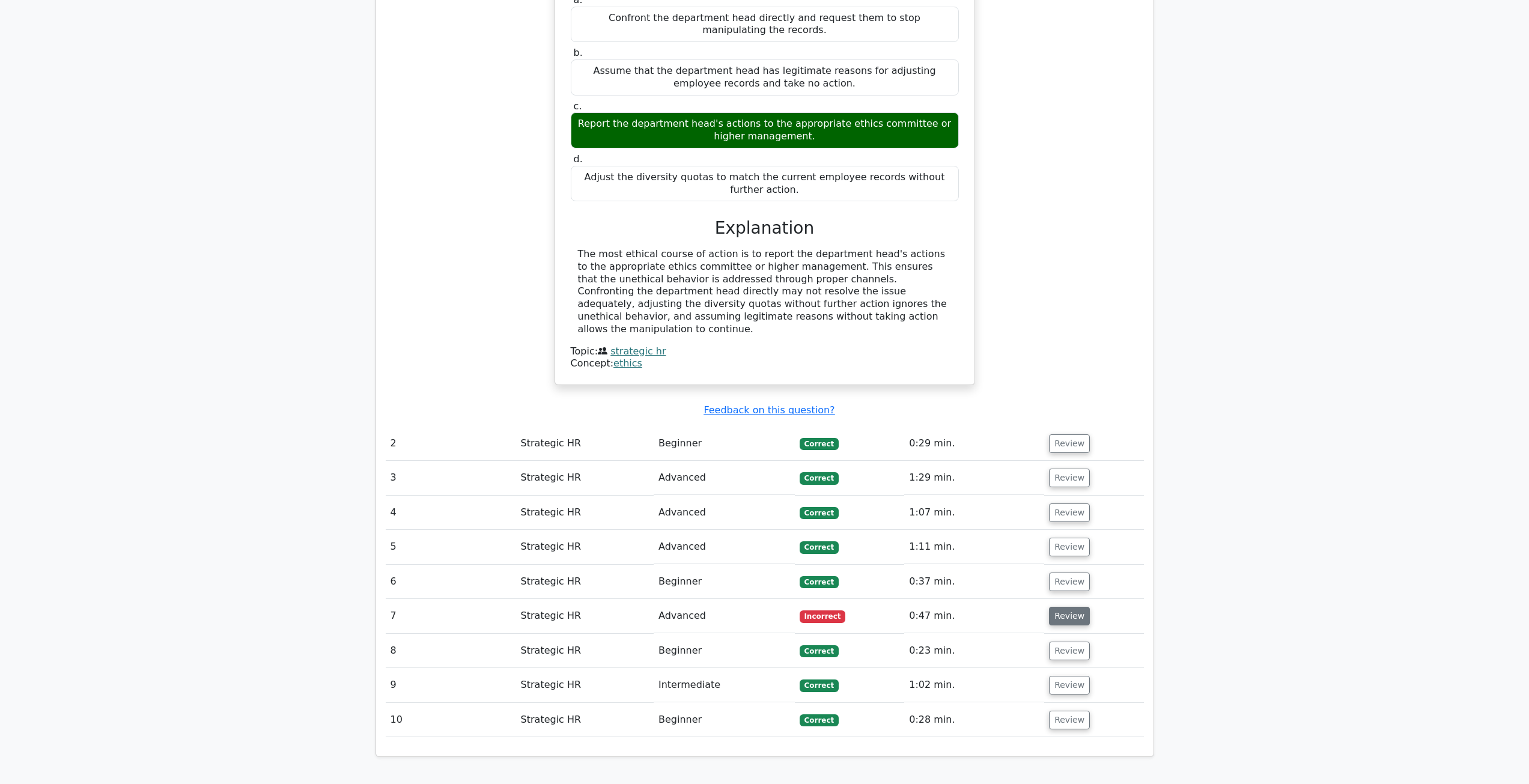
click at [1057, 607] on button "Review" at bounding box center [1069, 616] width 41 height 18
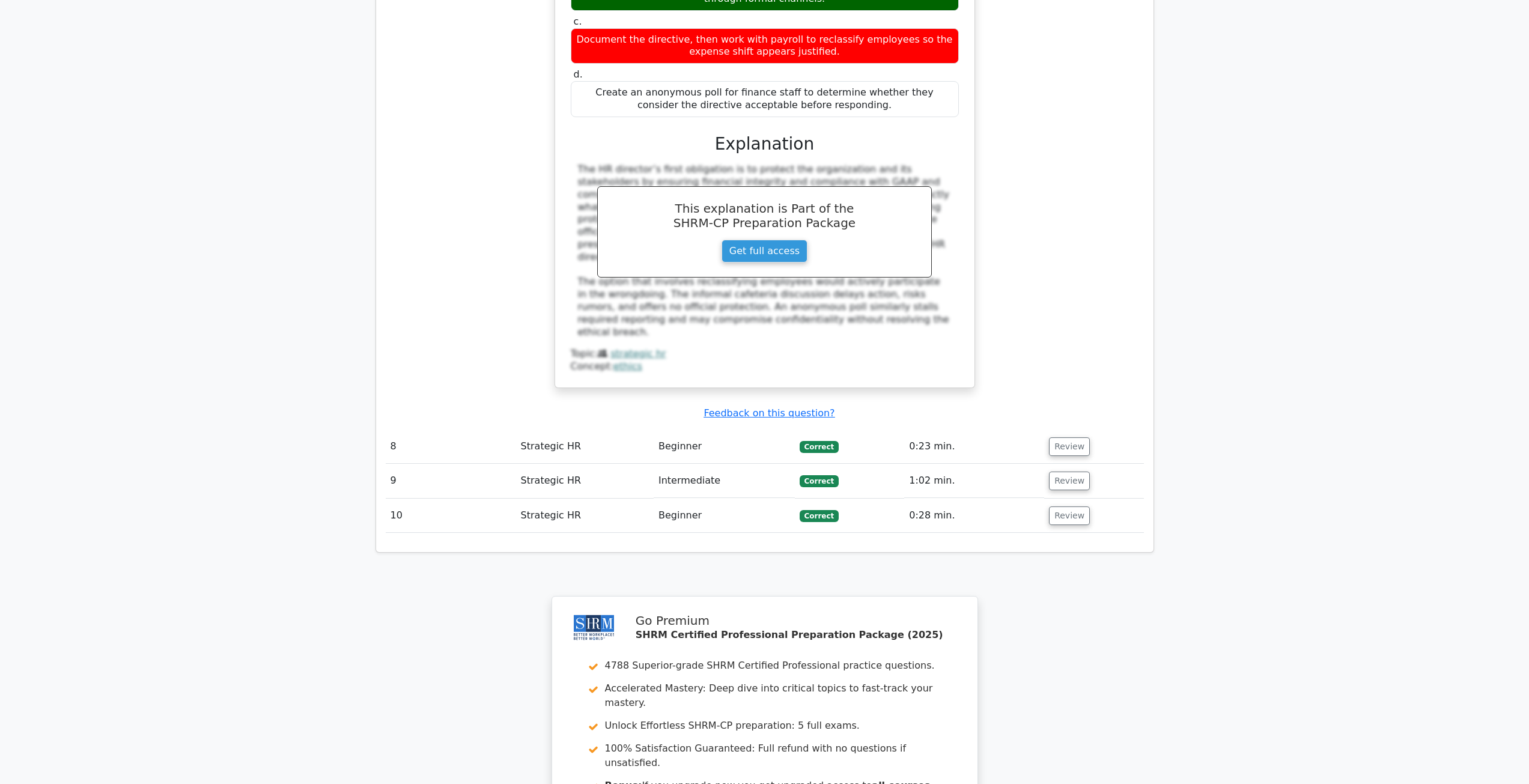
scroll to position [1982, 0]
